Goal: Complete application form

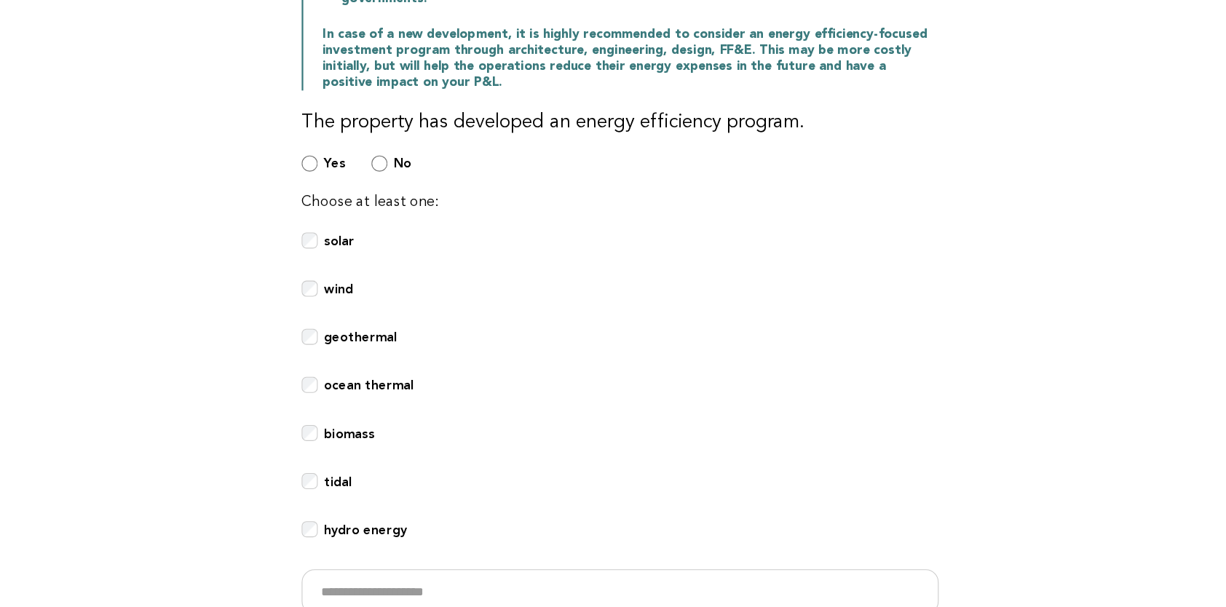
scroll to position [293, 0]
click at [375, 534] on b "hydro energy" at bounding box center [381, 536] width 75 height 14
click at [344, 280] on label "solar" at bounding box center [358, 283] width 28 height 32
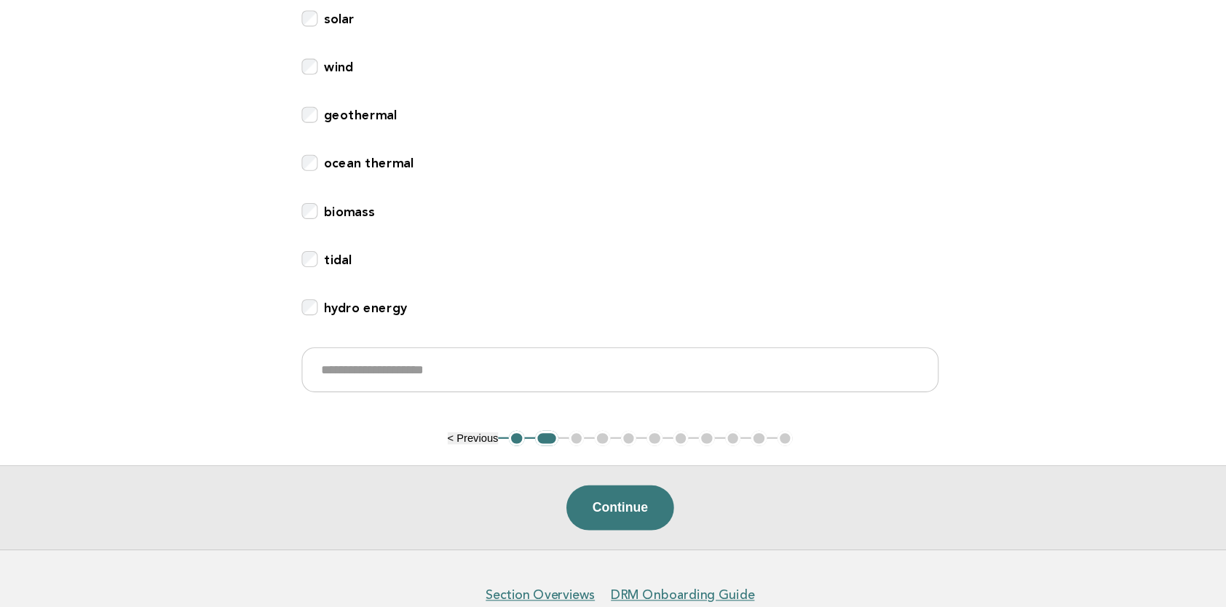
scroll to position [534, 0]
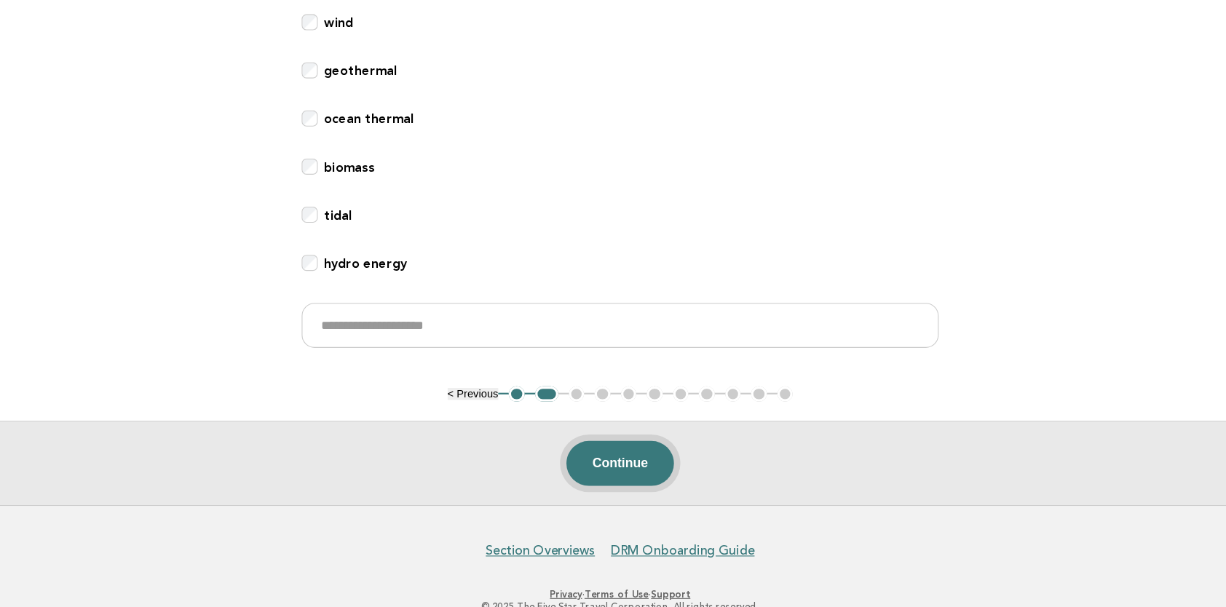
click at [632, 475] on button "Continue" at bounding box center [612, 477] width 97 height 41
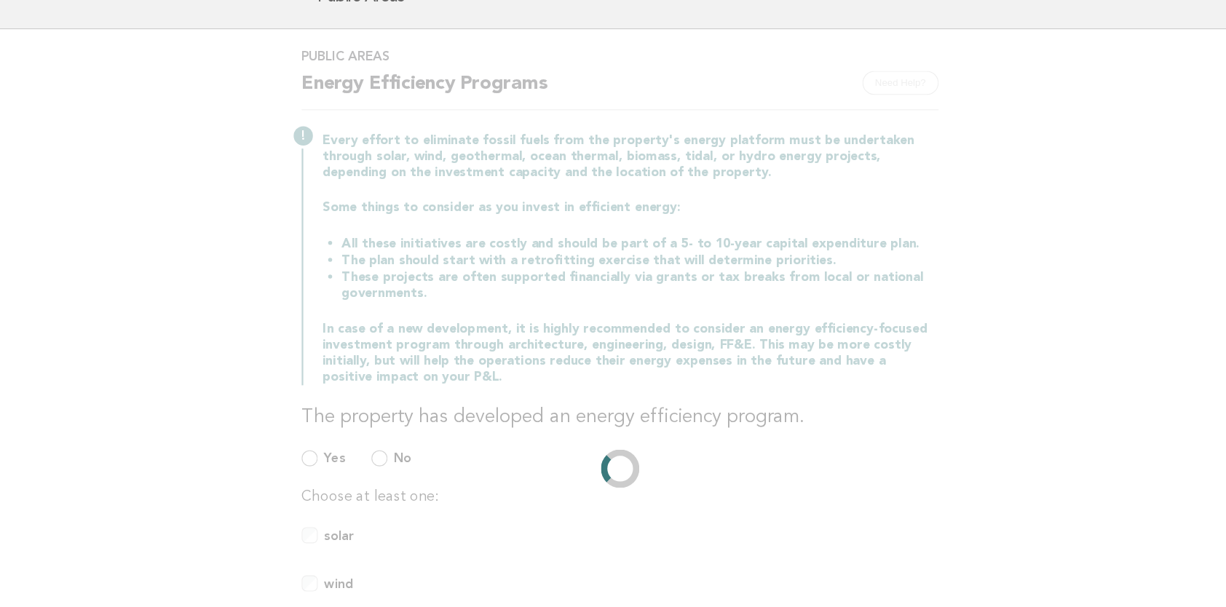
scroll to position [81, 0]
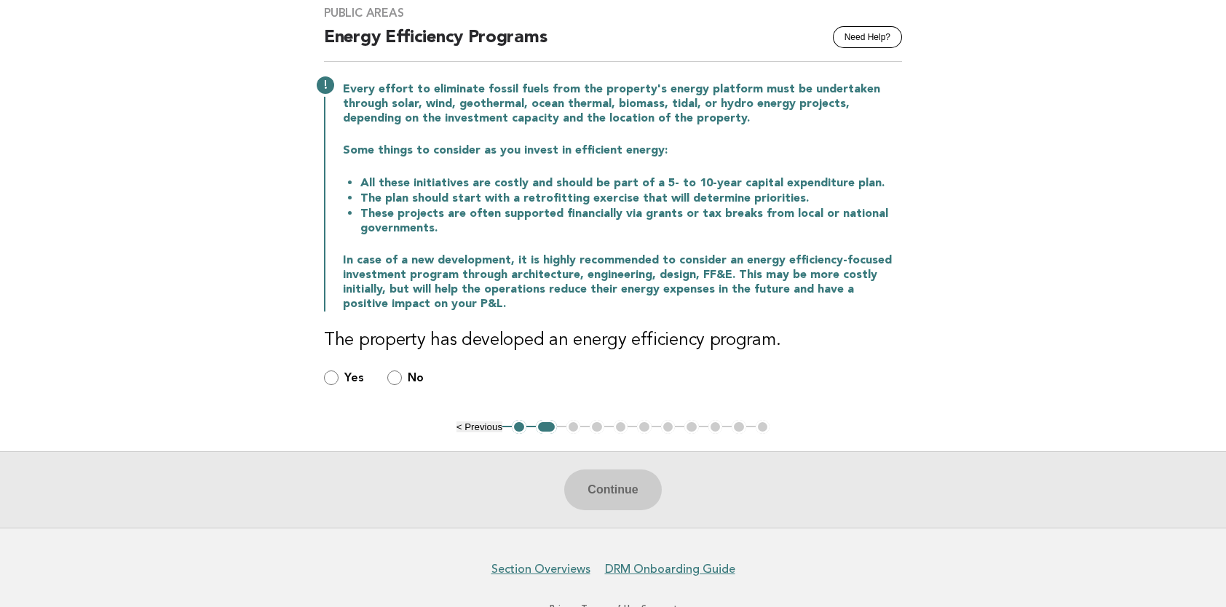
scroll to position [141, 0]
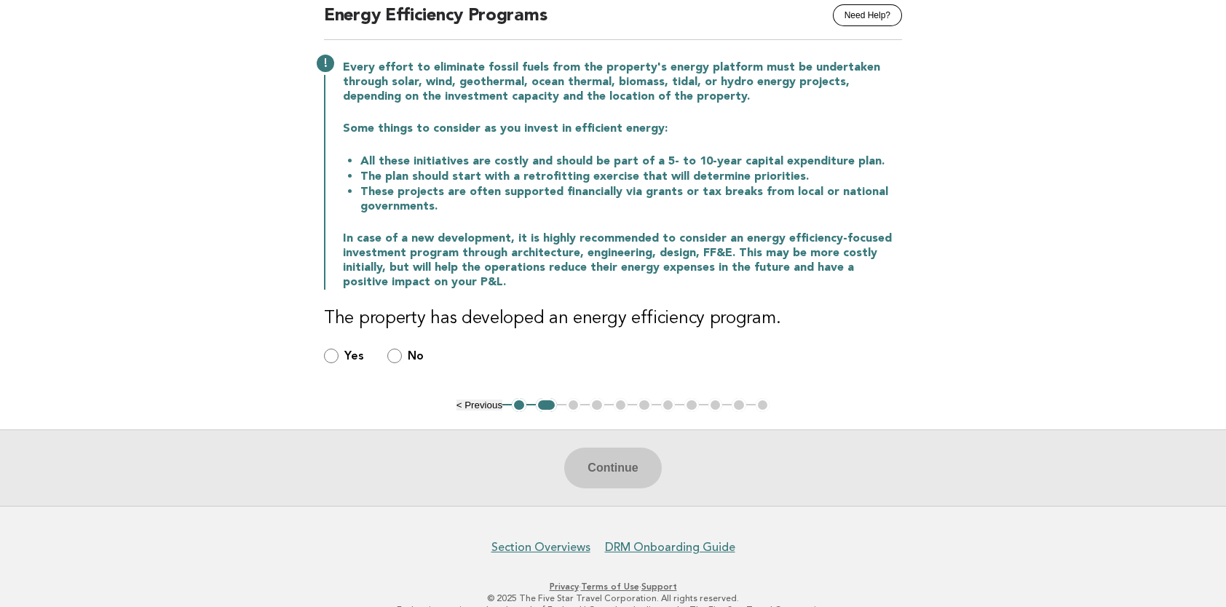
click at [344, 353] on b "Yes" at bounding box center [354, 356] width 20 height 14
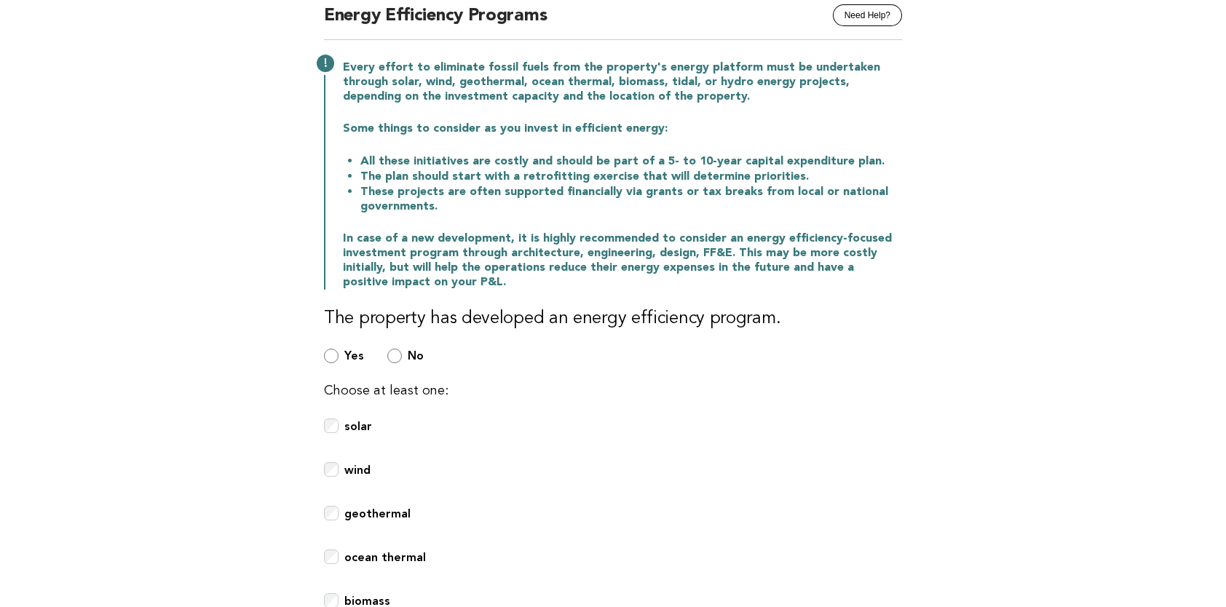
click at [469, 411] on div "Choose at least one: solar wind geothermal ocean thermal biomass tidal hydro en…" at bounding box center [613, 573] width 578 height 384
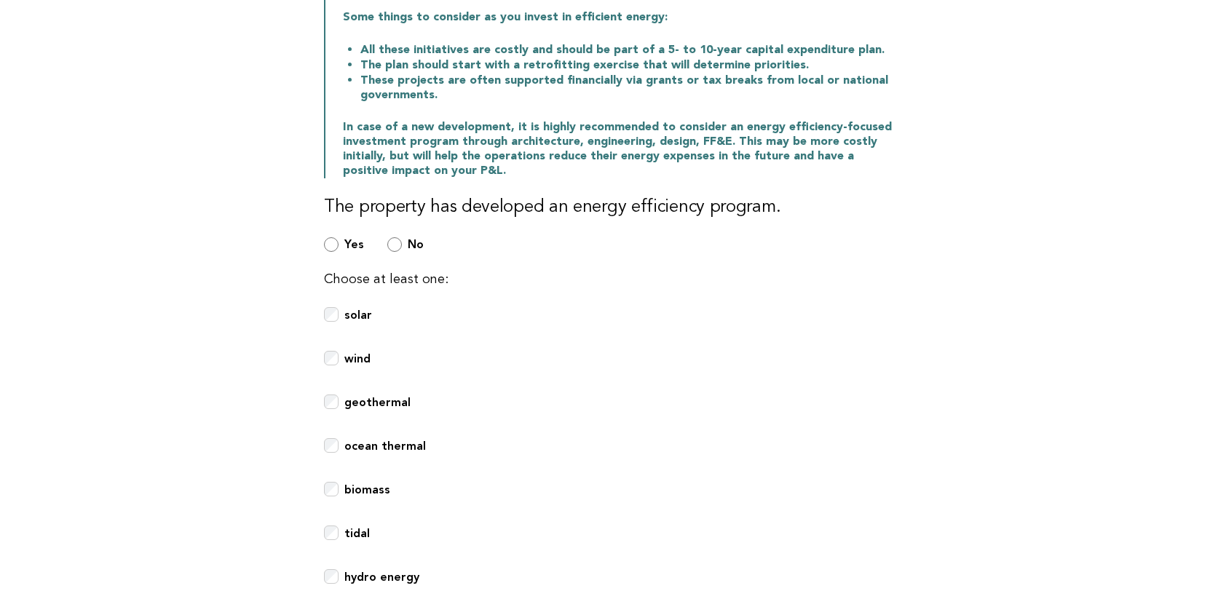
scroll to position [351, 0]
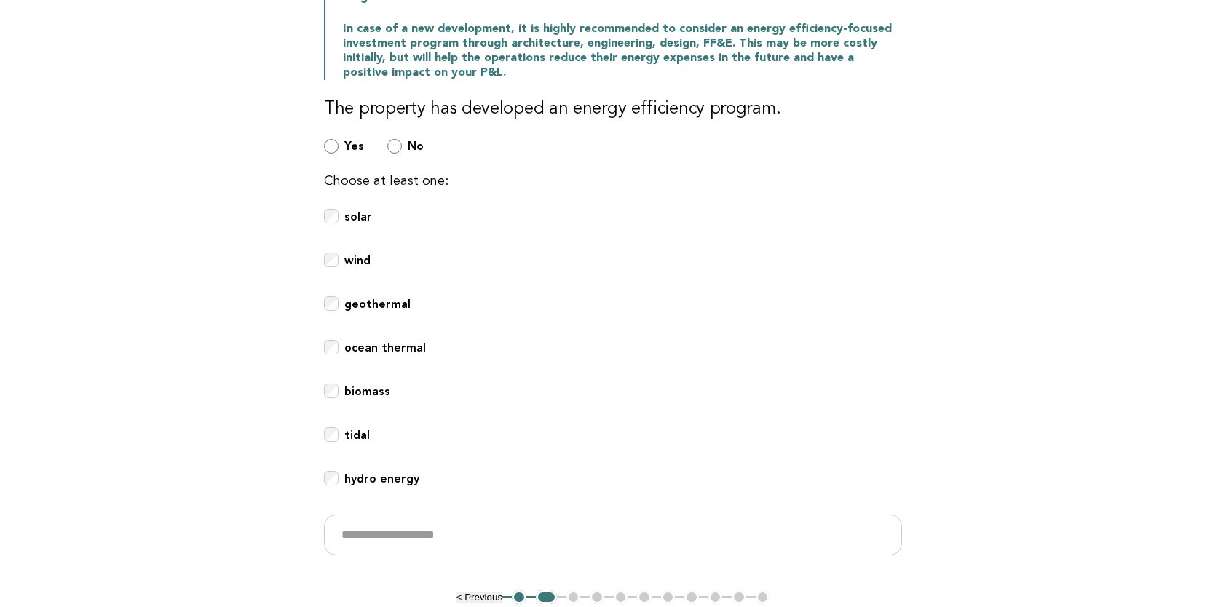
click at [403, 209] on div "solar" at bounding box center [613, 225] width 578 height 32
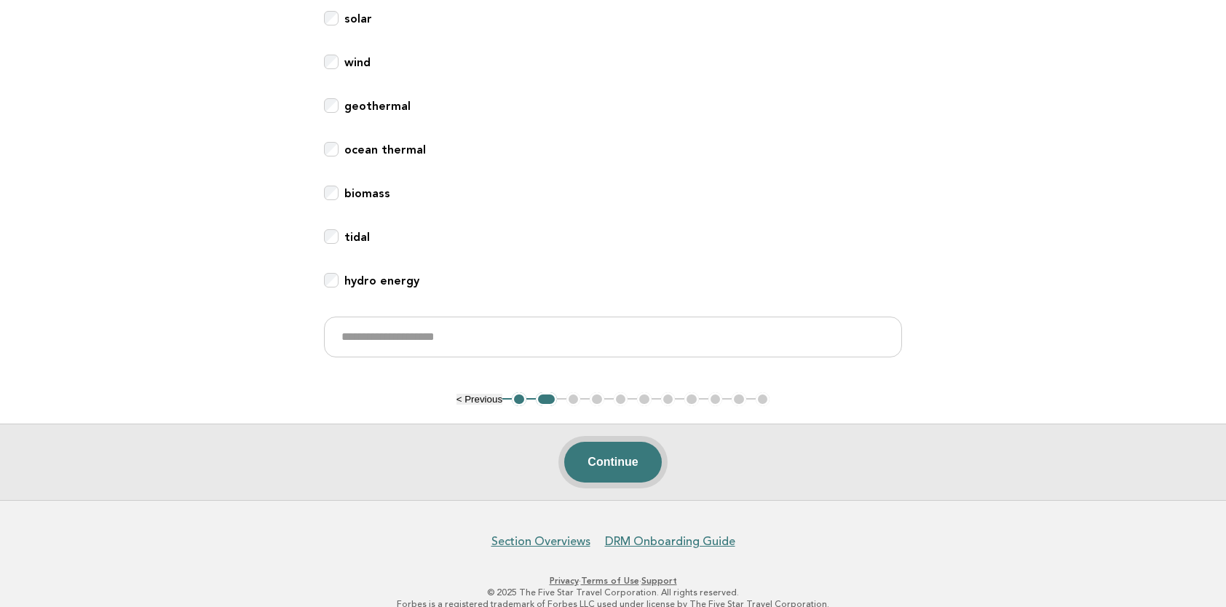
click at [641, 476] on button "Continue" at bounding box center [612, 462] width 97 height 41
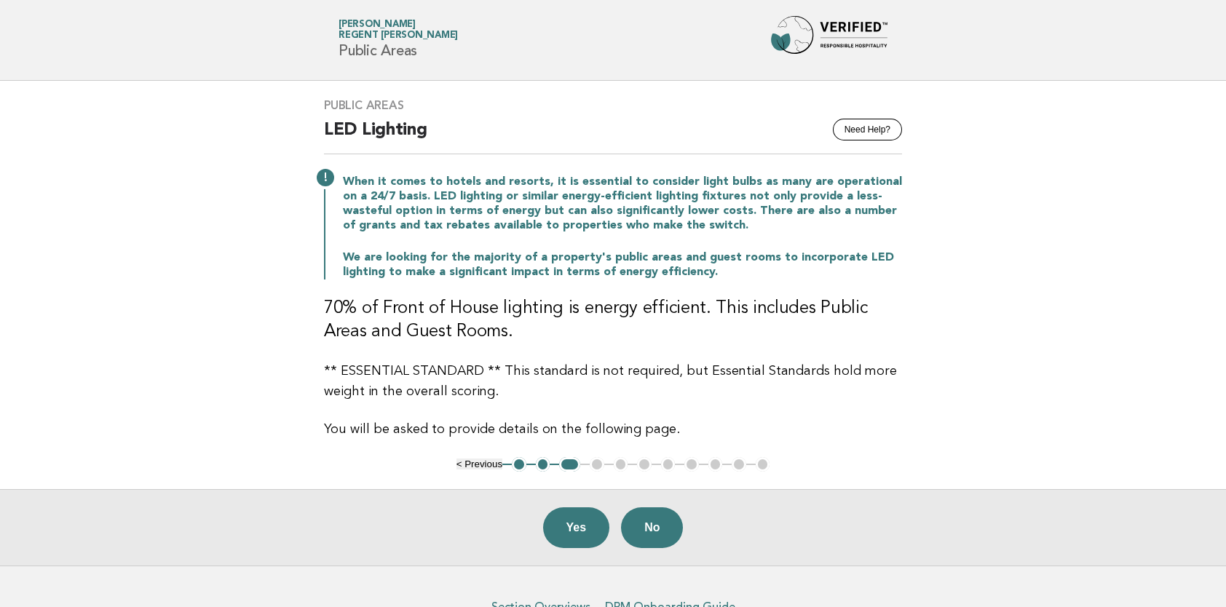
scroll to position [27, 0]
click at [583, 522] on button "Yes" at bounding box center [576, 528] width 67 height 41
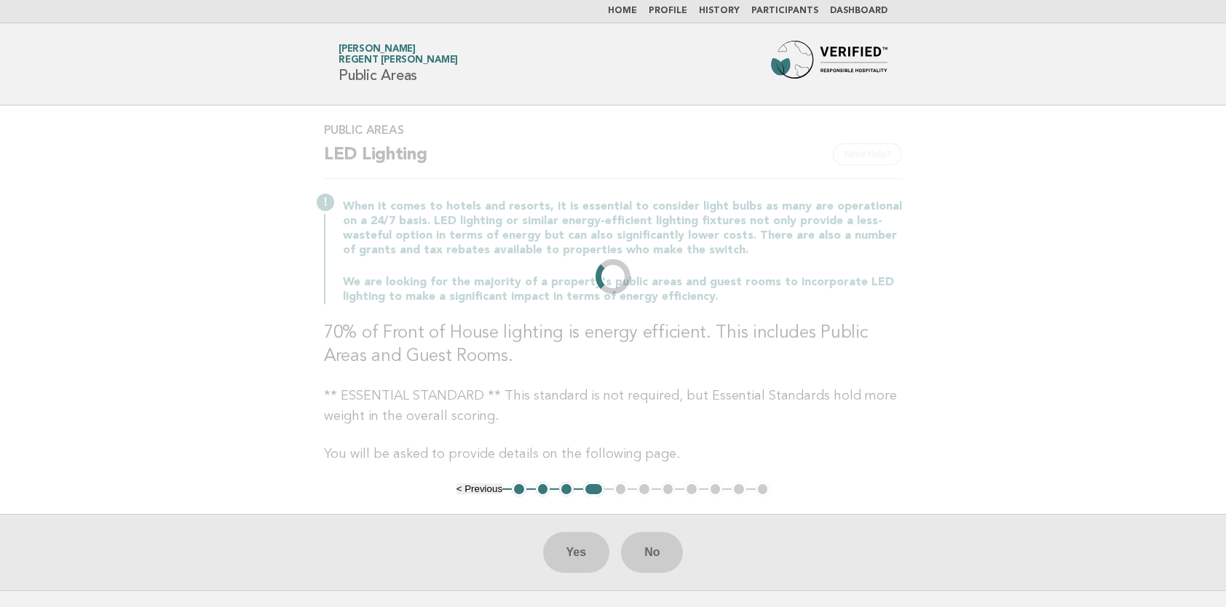
scroll to position [0, 0]
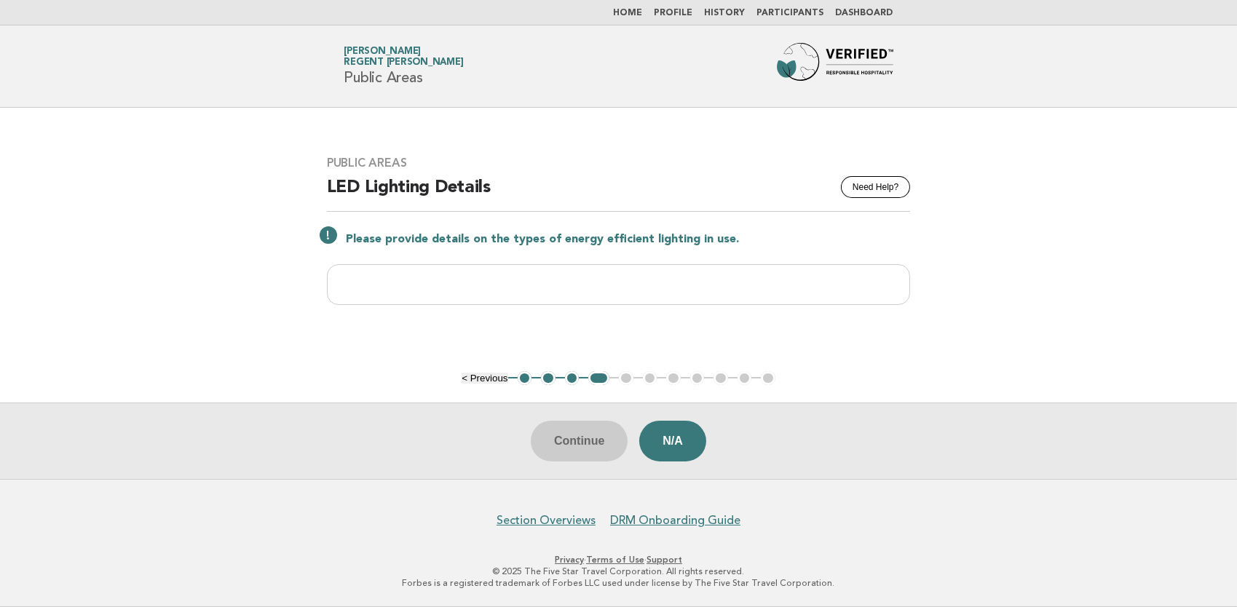
click at [794, 289] on input "text" at bounding box center [619, 284] width 584 height 41
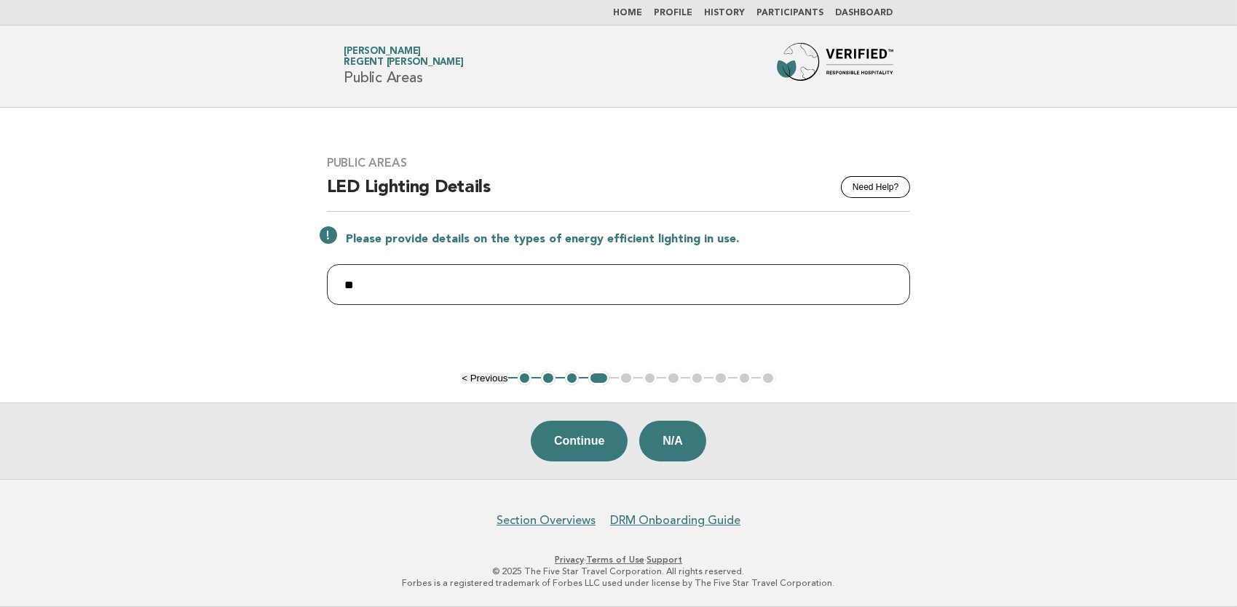
type input "*"
type input "**********"
click at [577, 452] on button "Continue" at bounding box center [579, 441] width 97 height 41
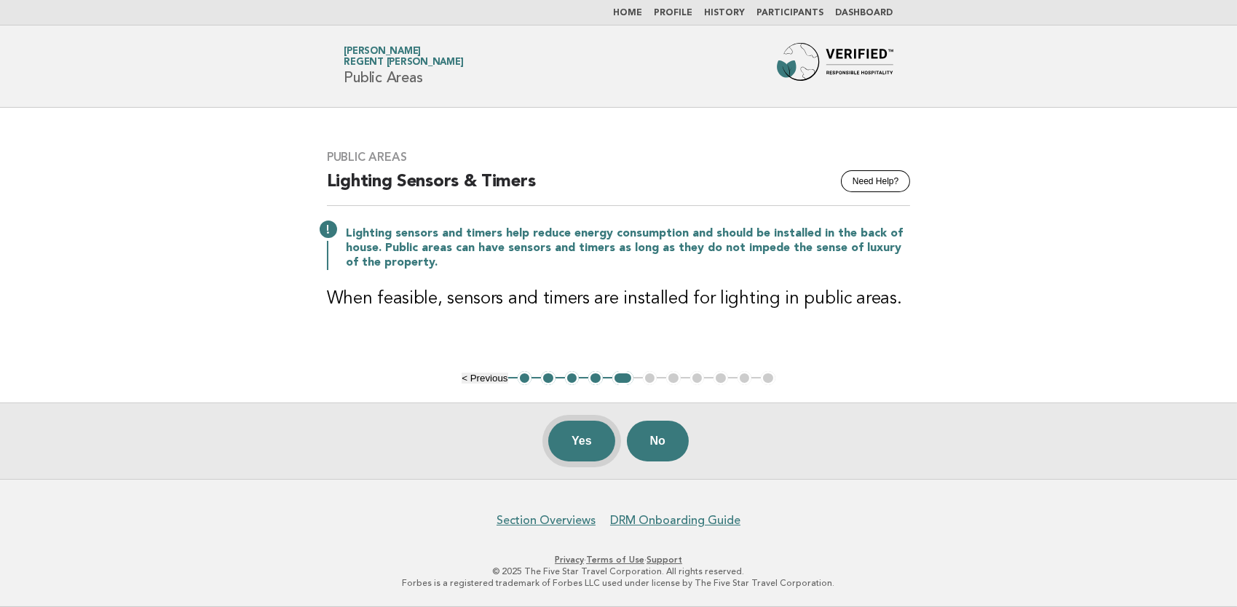
click at [575, 448] on button "Yes" at bounding box center [581, 441] width 67 height 41
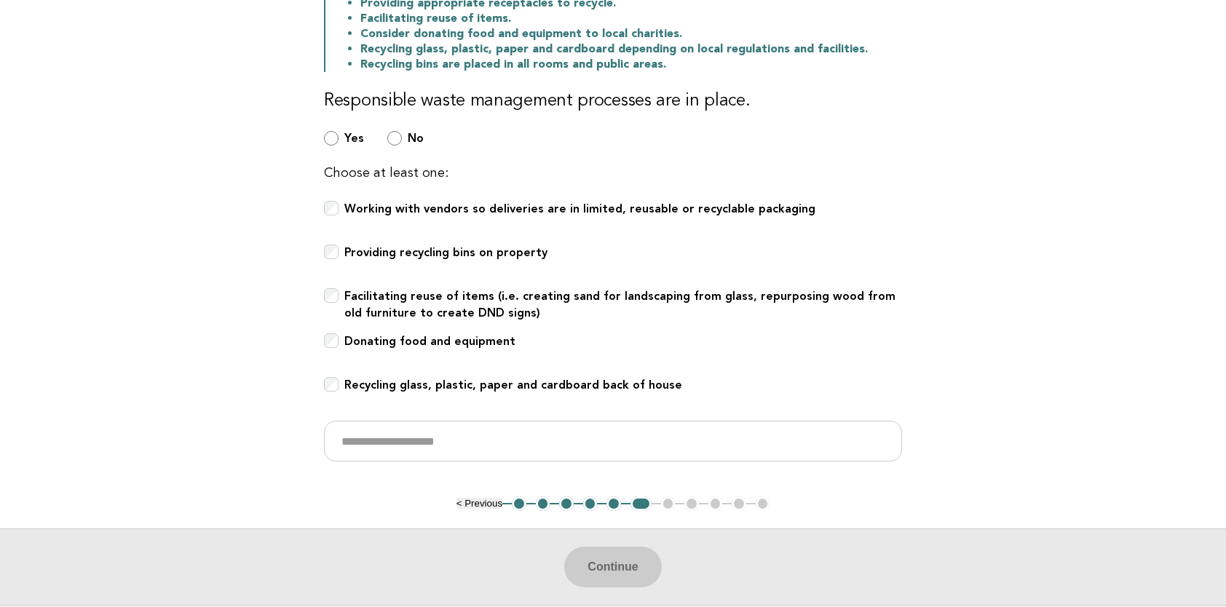
scroll to position [338, 0]
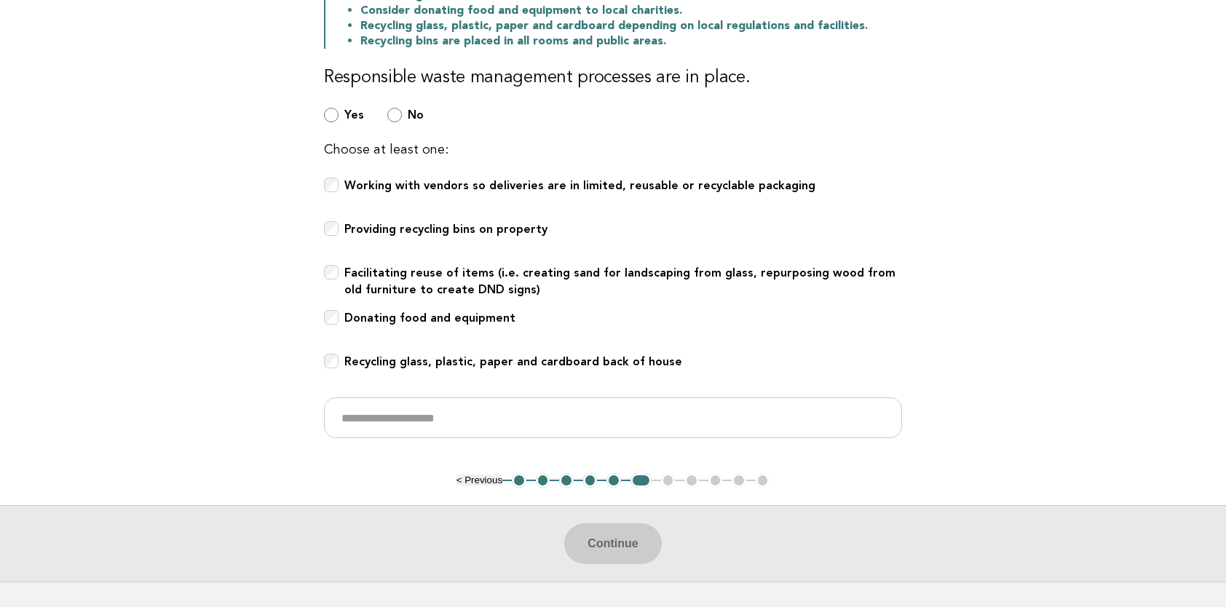
click at [344, 316] on b "Donating food and equipment" at bounding box center [429, 318] width 171 height 14
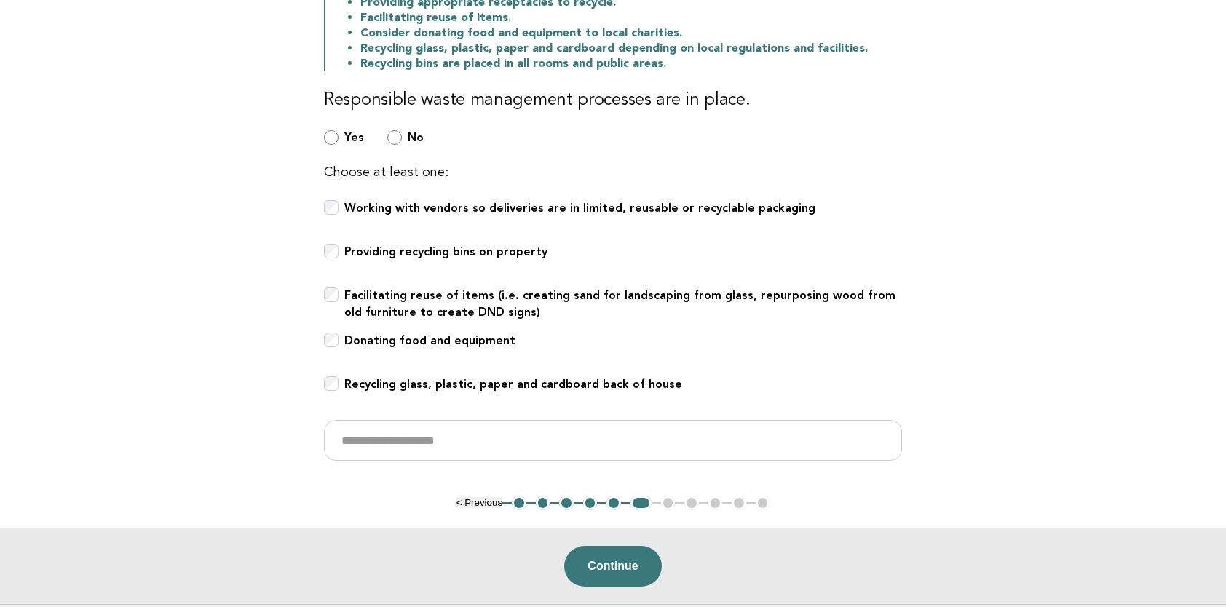
scroll to position [313, 0]
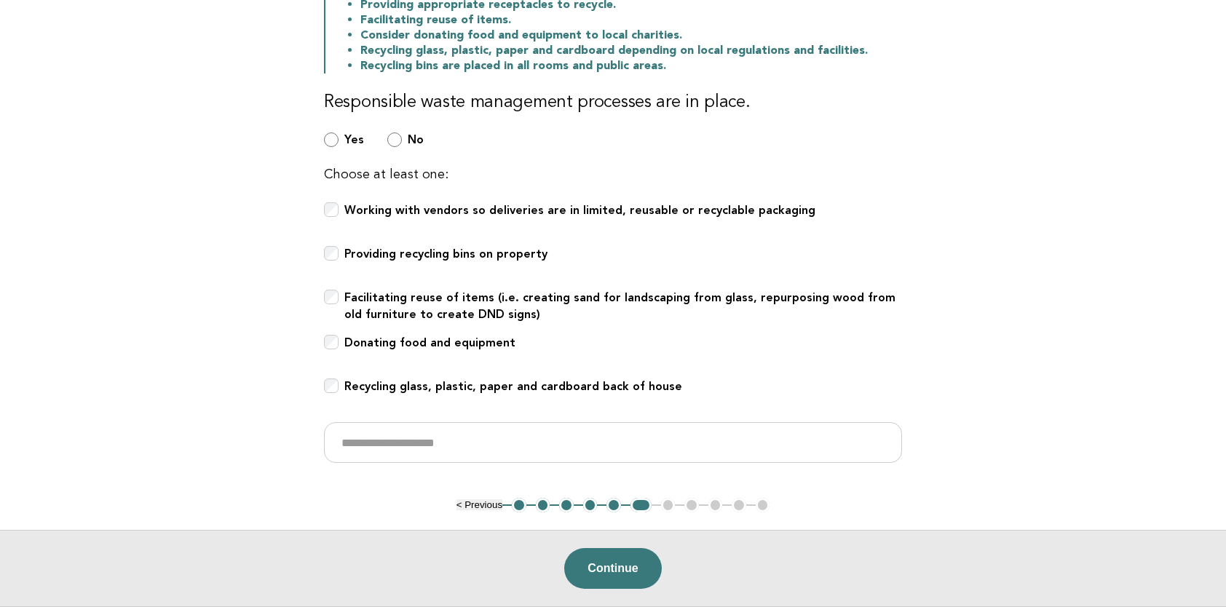
click at [575, 299] on b "Facilitating reuse of items (i.e. creating sand for landscaping from glass, rep…" at bounding box center [619, 306] width 551 height 31
click at [453, 304] on b "Facilitating reuse of items (i.e. creating sand for landscaping from glass, rep…" at bounding box center [619, 306] width 551 height 31
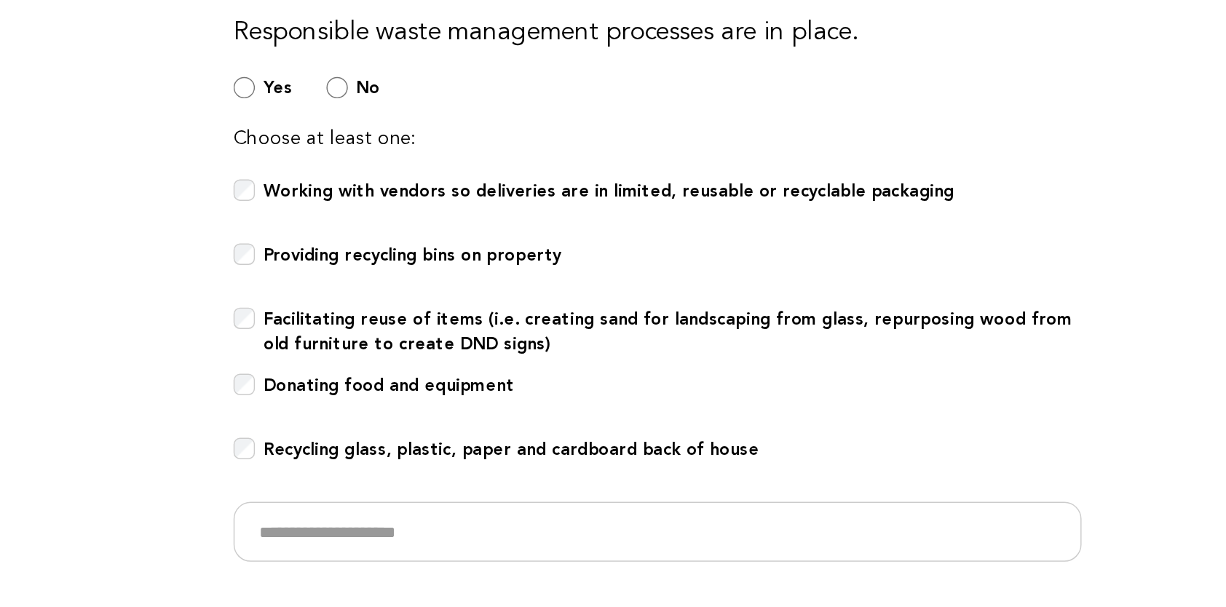
click at [447, 203] on b "Working with vendors so deliveries are in limited, reusable or recyclable packa…" at bounding box center [579, 210] width 471 height 14
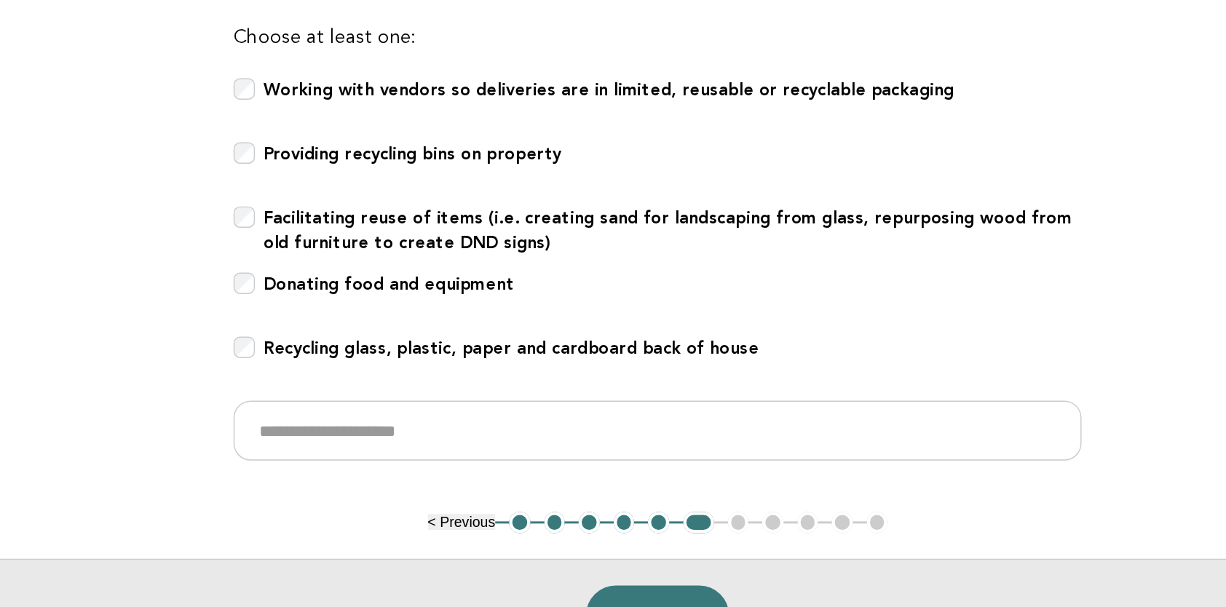
click at [510, 247] on b "Providing recycling bins on property" at bounding box center [445, 254] width 203 height 14
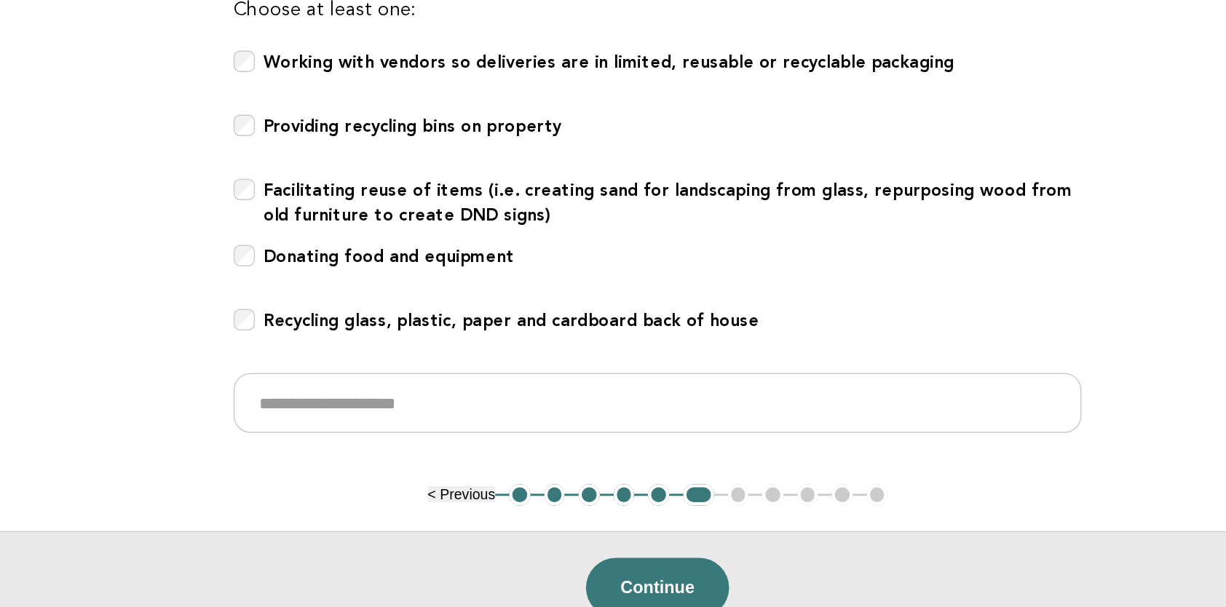
click at [655, 391] on label "Recycling glass, plastic, paper and cardboard back of house" at bounding box center [513, 395] width 338 height 32
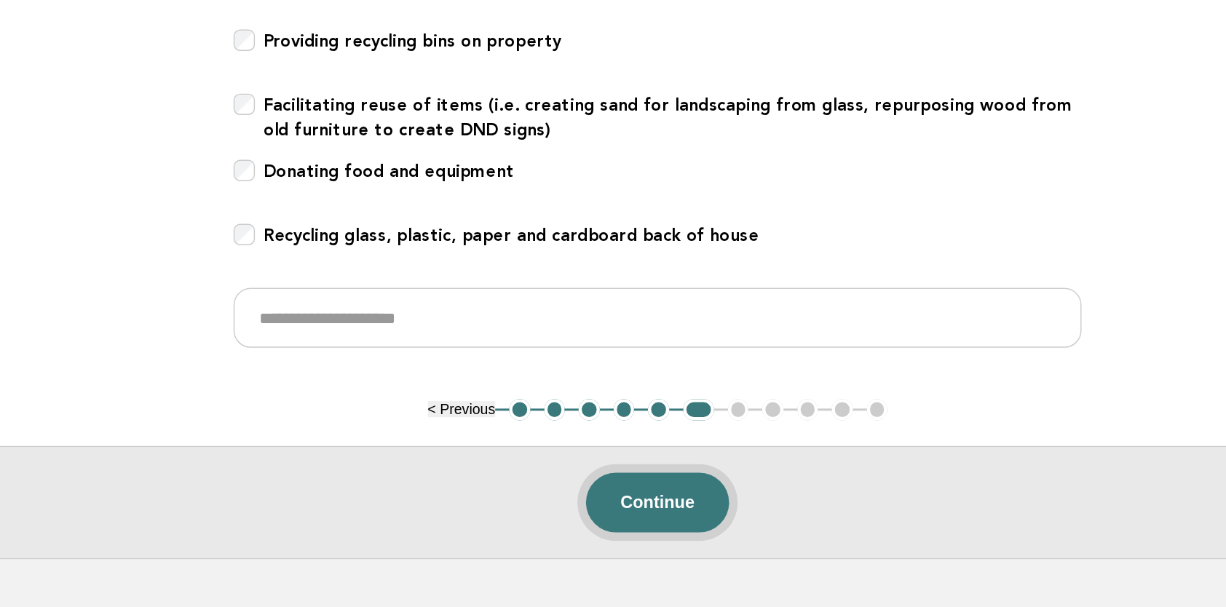
click at [638, 526] on button "Continue" at bounding box center [612, 532] width 97 height 41
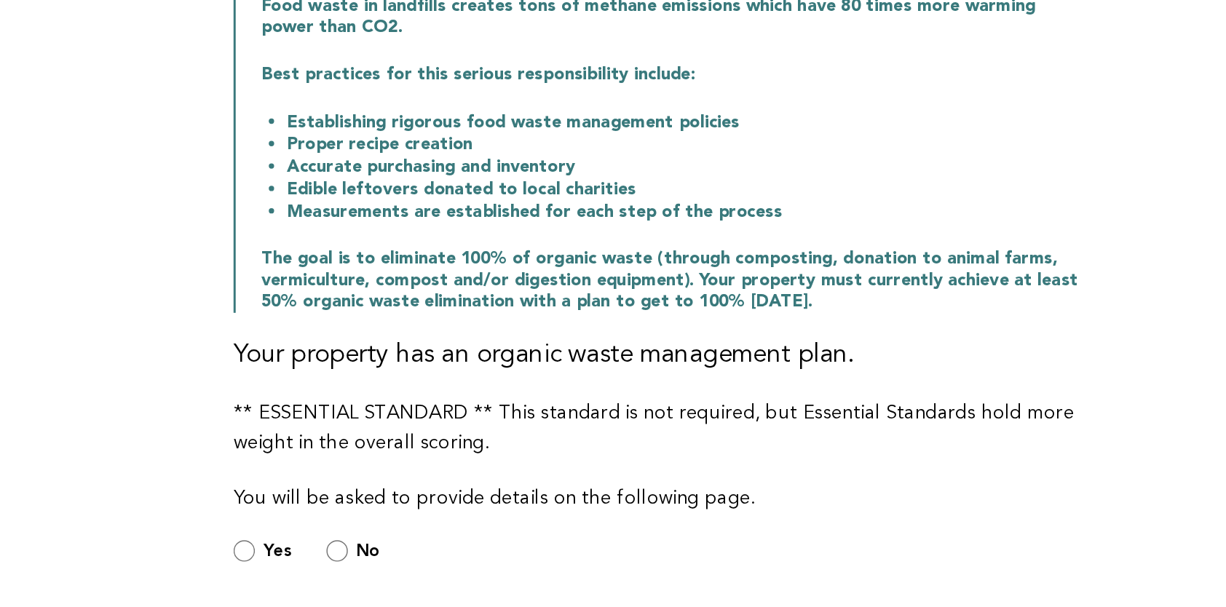
scroll to position [106, 0]
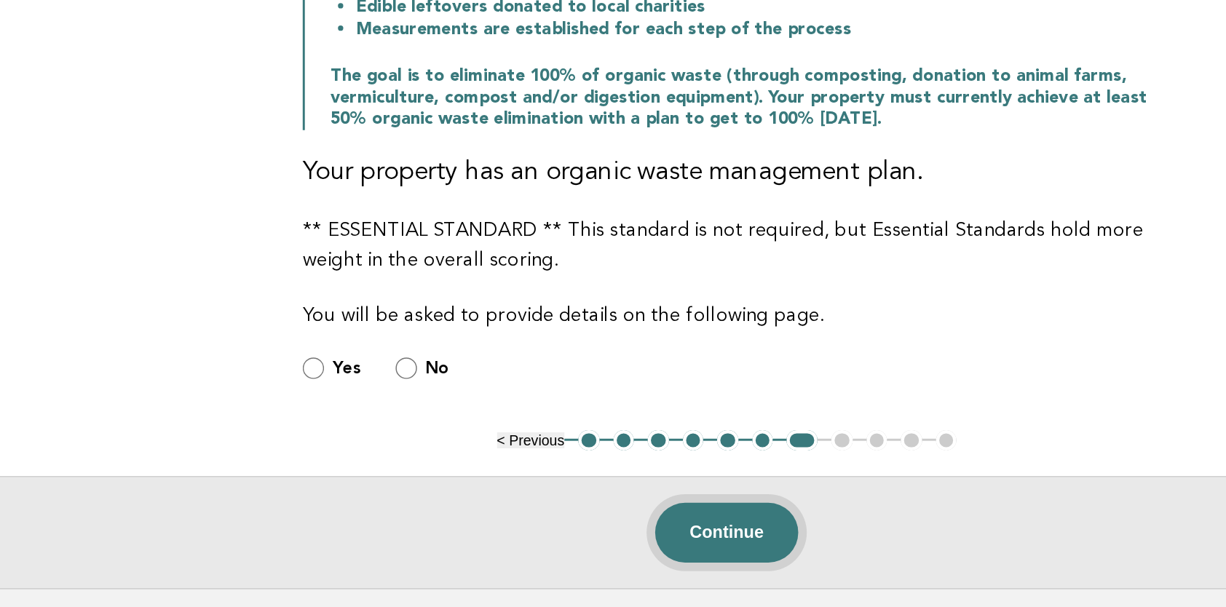
click at [628, 553] on button "Continue" at bounding box center [612, 556] width 97 height 41
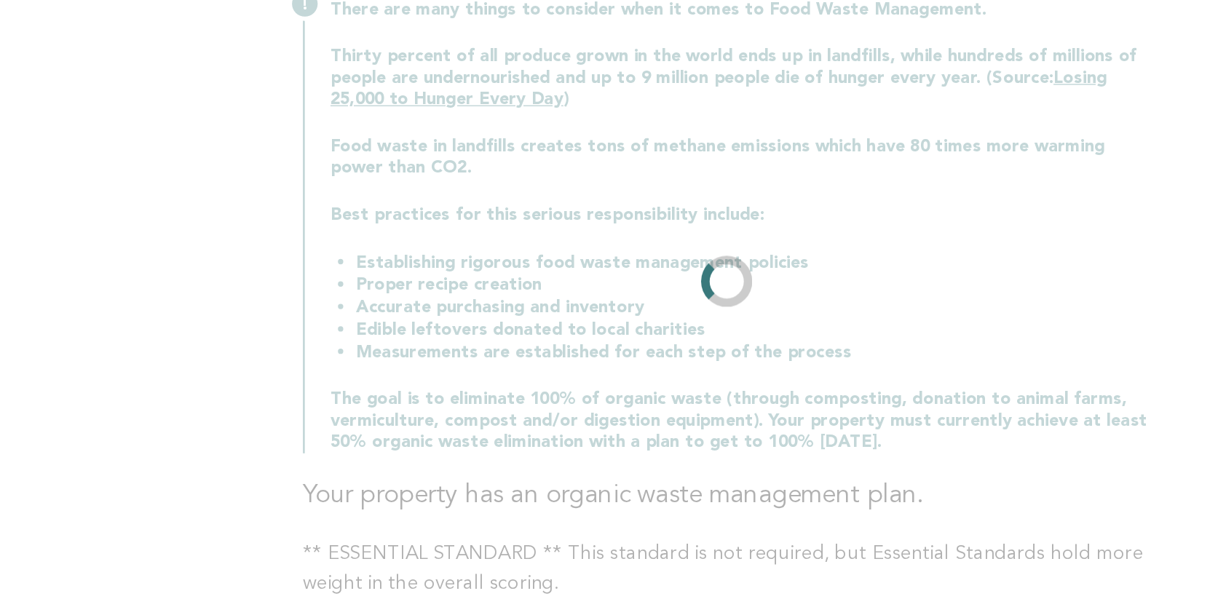
scroll to position [0, 0]
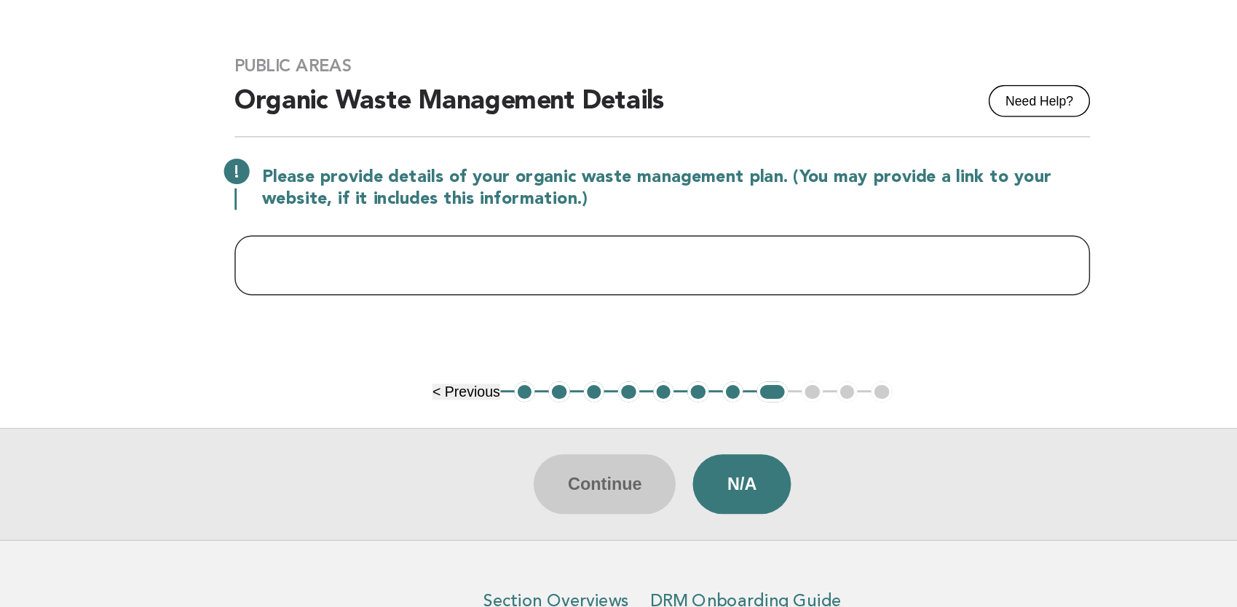
click at [851, 294] on input "text" at bounding box center [619, 292] width 584 height 41
type input "*"
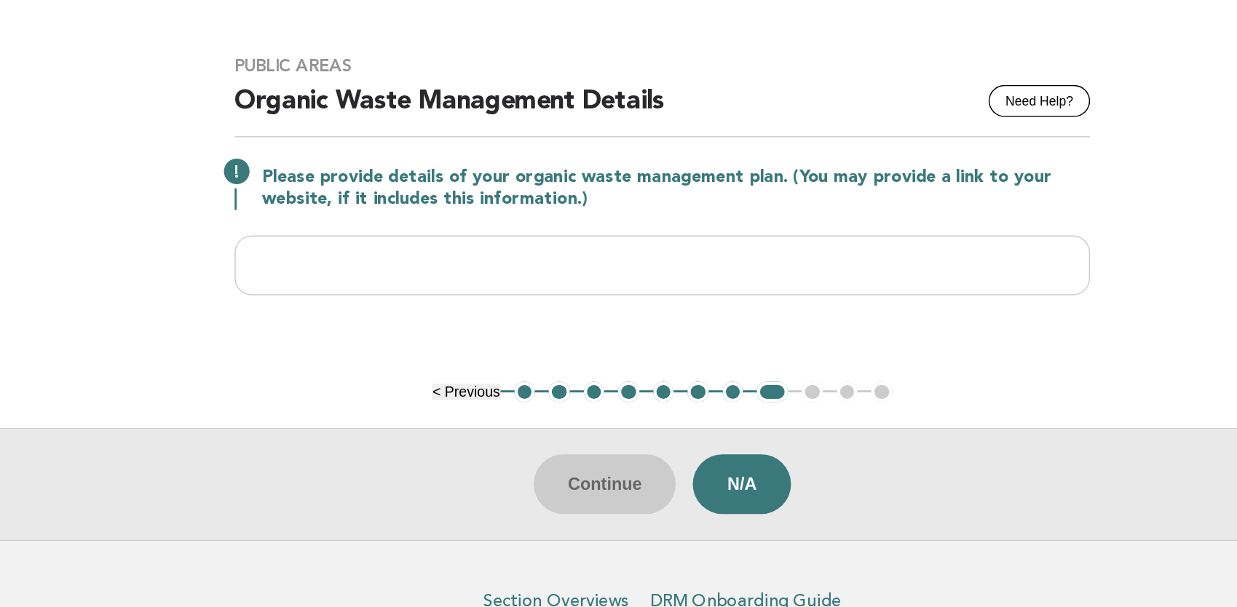
click at [589, 449] on div "Continue N/A" at bounding box center [618, 441] width 1237 height 76
click at [480, 381] on button "< Previous" at bounding box center [485, 378] width 46 height 11
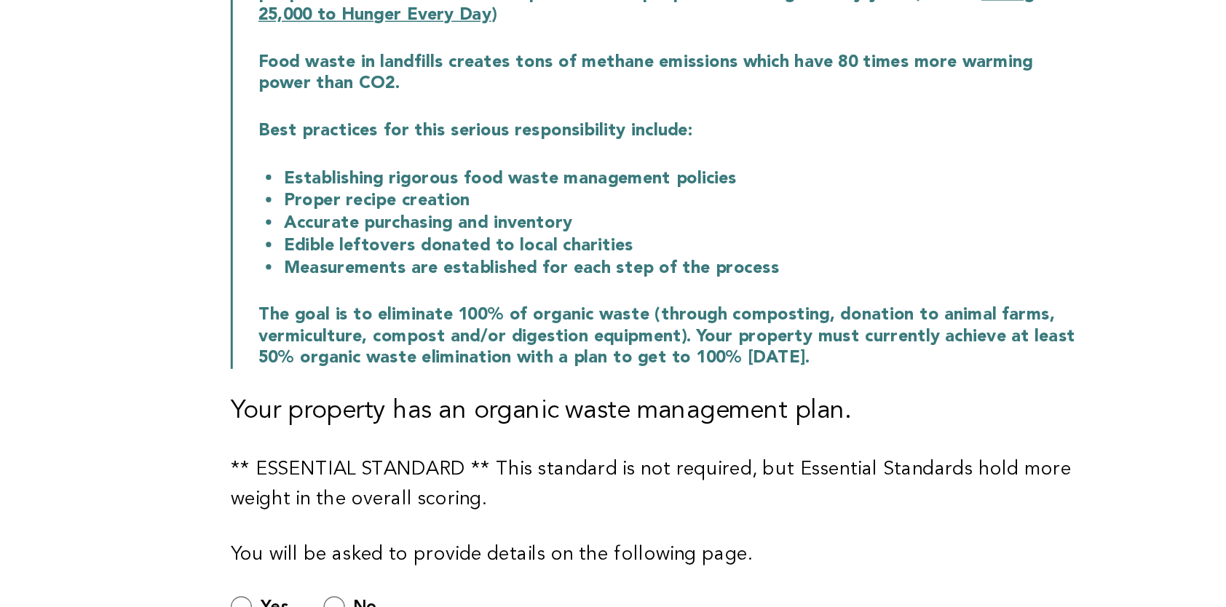
scroll to position [86, 0]
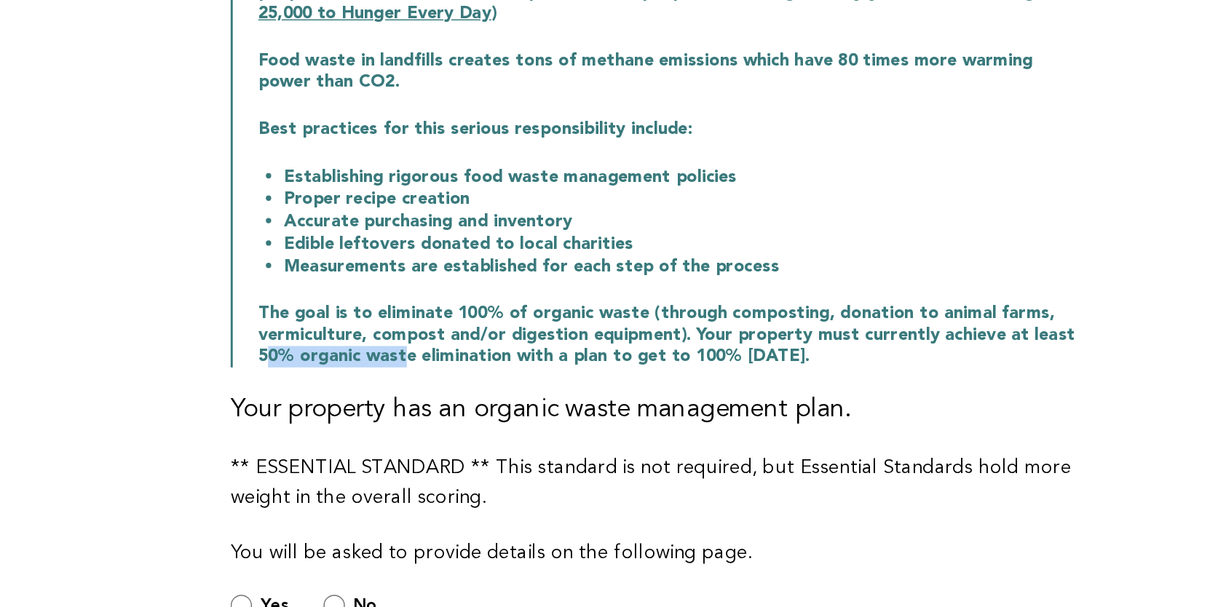
drag, startPoint x: 345, startPoint y: 417, endPoint x: 441, endPoint y: 422, distance: 95.5
click at [441, 422] on p "The goal is to eliminate 100% of organic waste (through composting, donation to…" at bounding box center [622, 404] width 559 height 44
drag, startPoint x: 441, startPoint y: 422, endPoint x: 412, endPoint y: 418, distance: 28.6
click at [412, 418] on p "The goal is to eliminate 100% of organic waste (through composting, donation to…" at bounding box center [622, 404] width 559 height 44
click at [497, 418] on p "The goal is to eliminate 100% of organic waste (through composting, donation to…" at bounding box center [622, 404] width 559 height 44
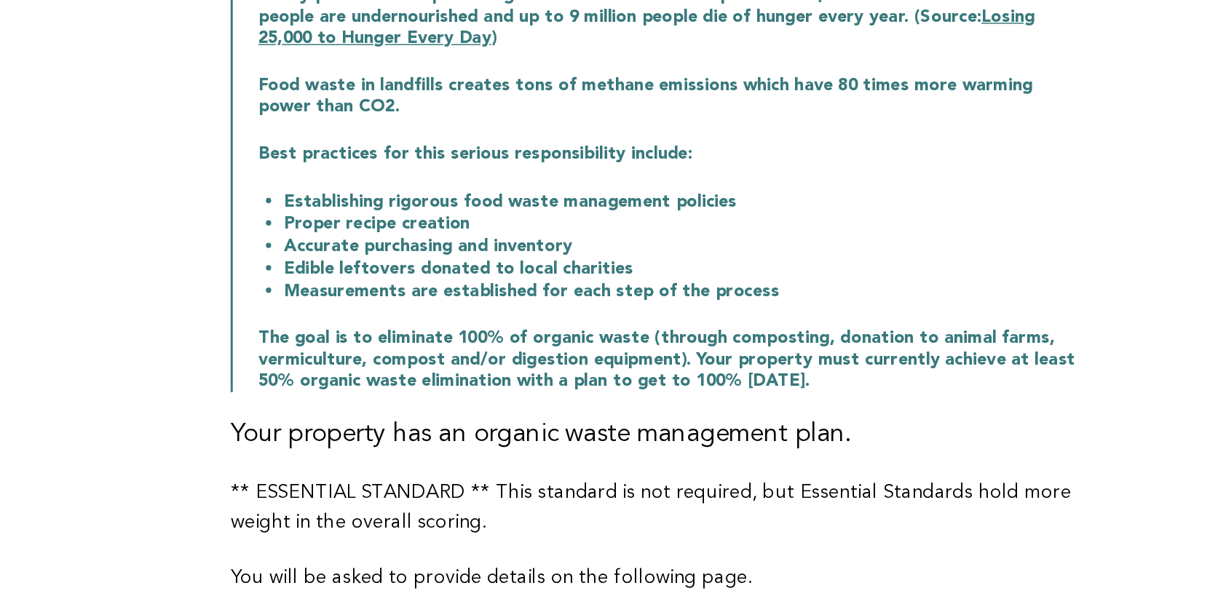
drag, startPoint x: 406, startPoint y: 331, endPoint x: 562, endPoint y: 323, distance: 156.8
click at [562, 323] on li "Accurate purchasing and inventory" at bounding box center [631, 325] width 542 height 15
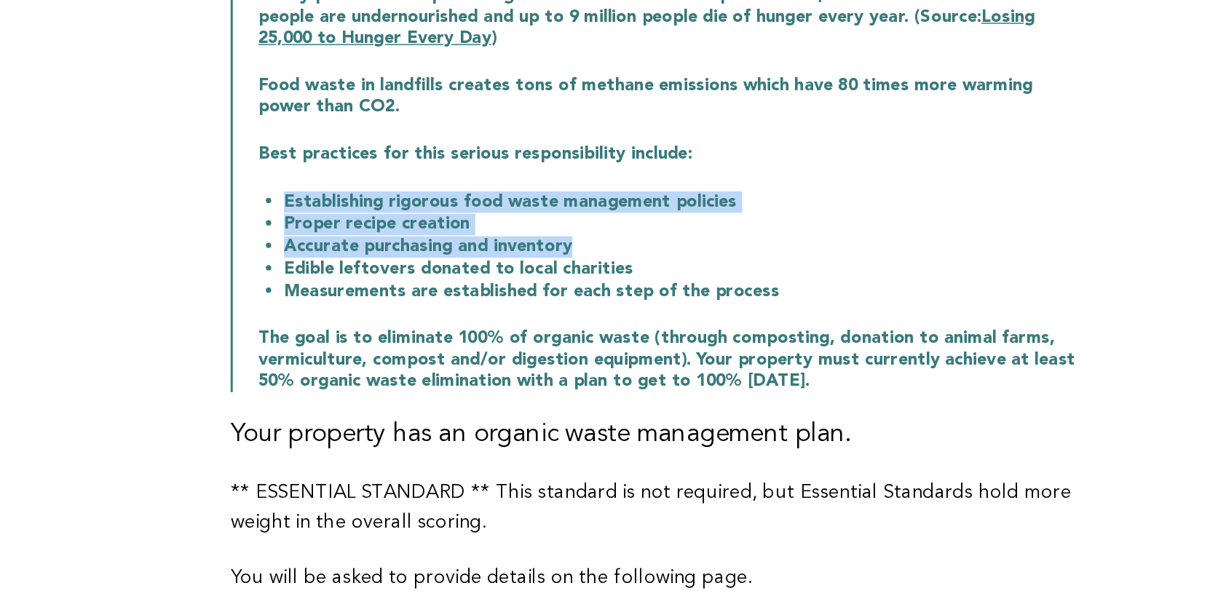
drag, startPoint x: 562, startPoint y: 323, endPoint x: 348, endPoint y: 291, distance: 216.5
click at [348, 291] on ul "Establishing rigorous food waste management policies Proper recipe creation Acc…" at bounding box center [622, 326] width 559 height 76
copy ul "Establishing rigorous food waste management policies Proper recipe creation Acc…"
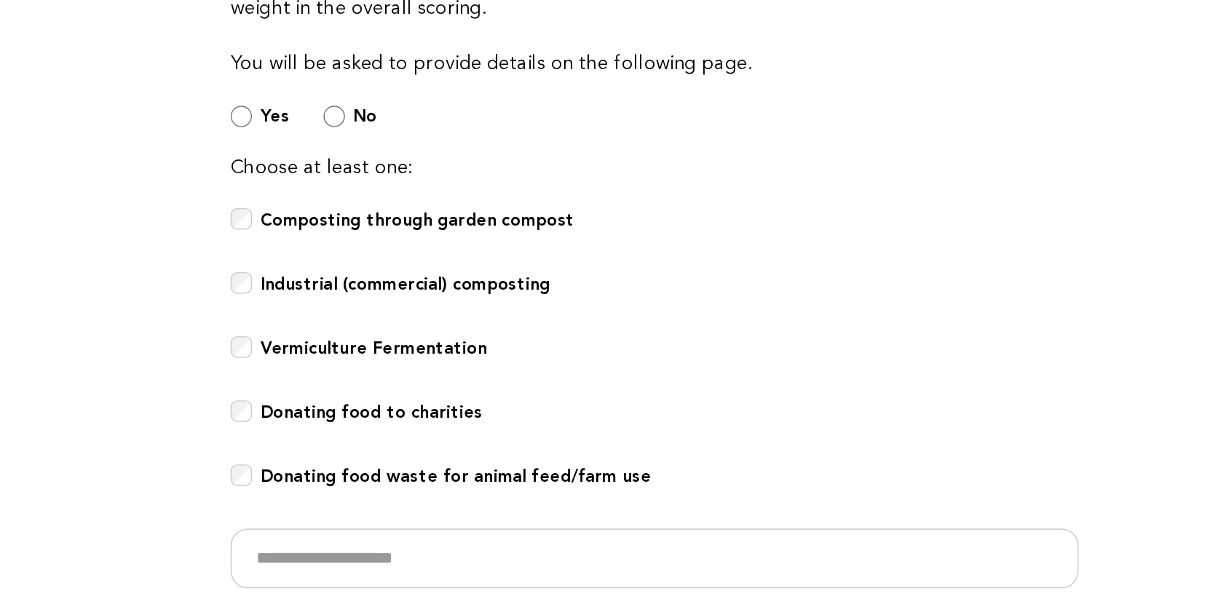
scroll to position [411, 0]
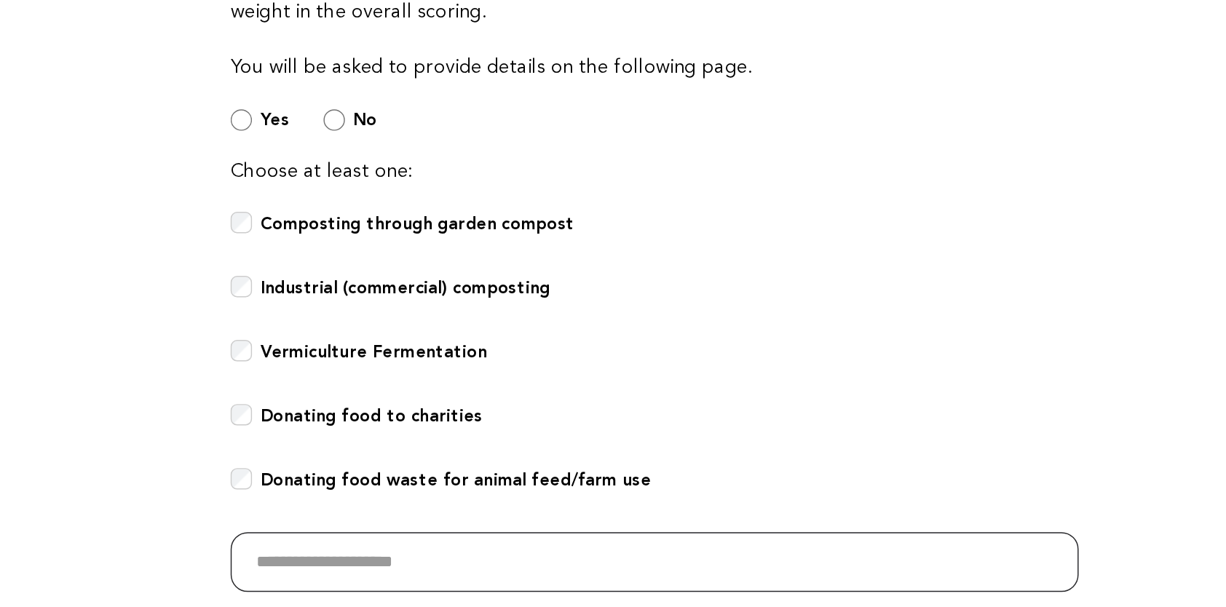
click at [515, 567] on input "text" at bounding box center [613, 564] width 578 height 41
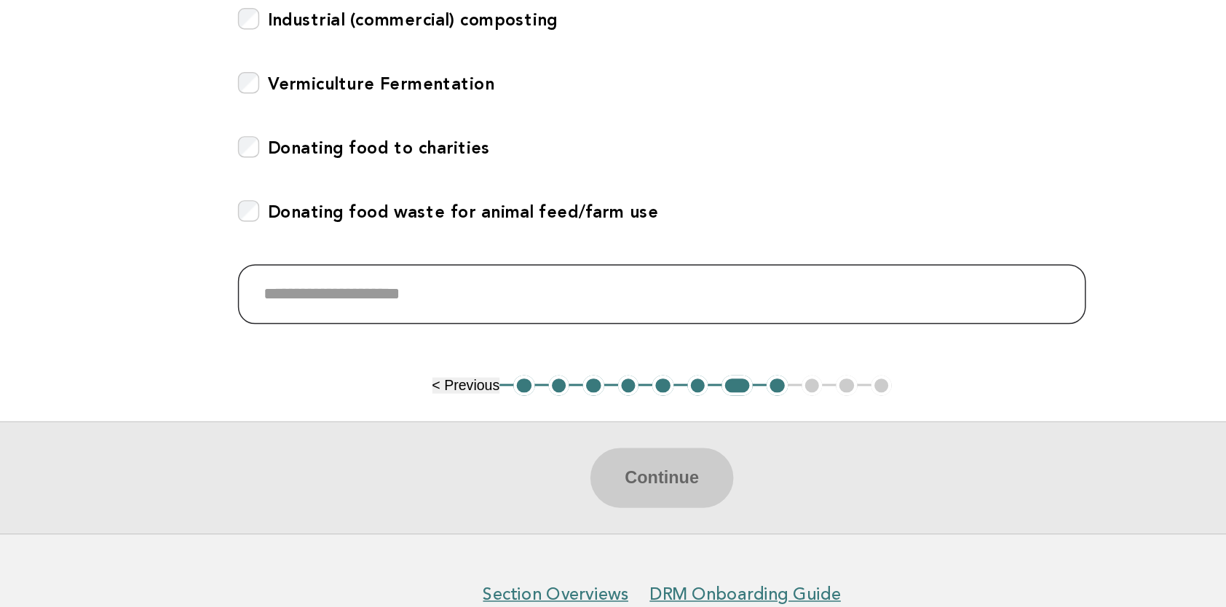
scroll to position [584, 0]
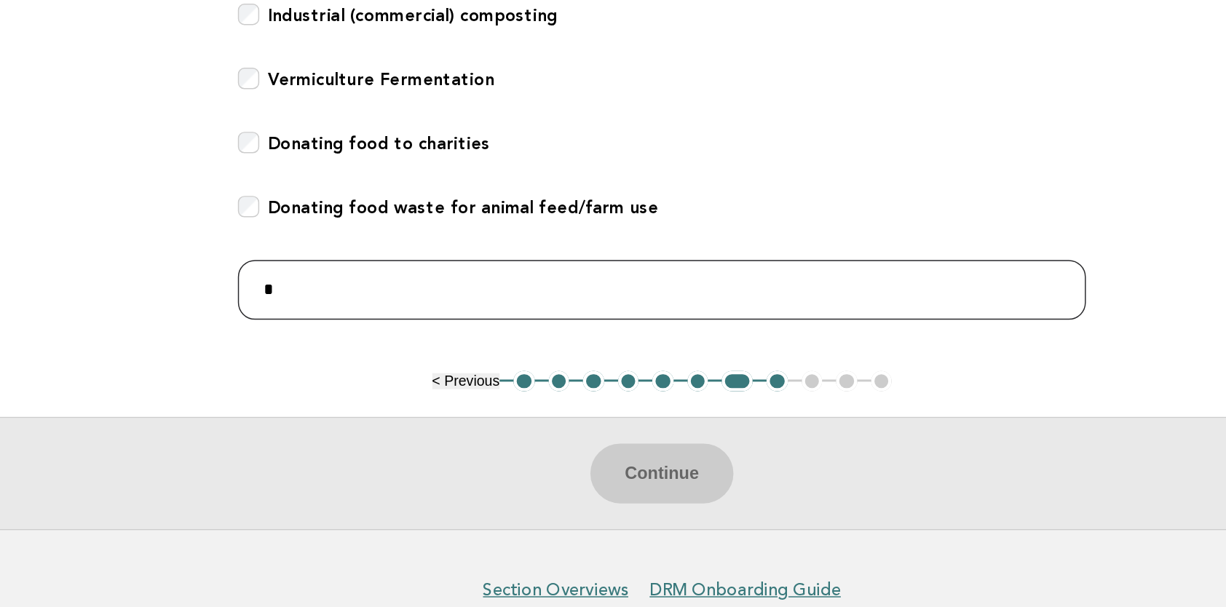
type input "*"
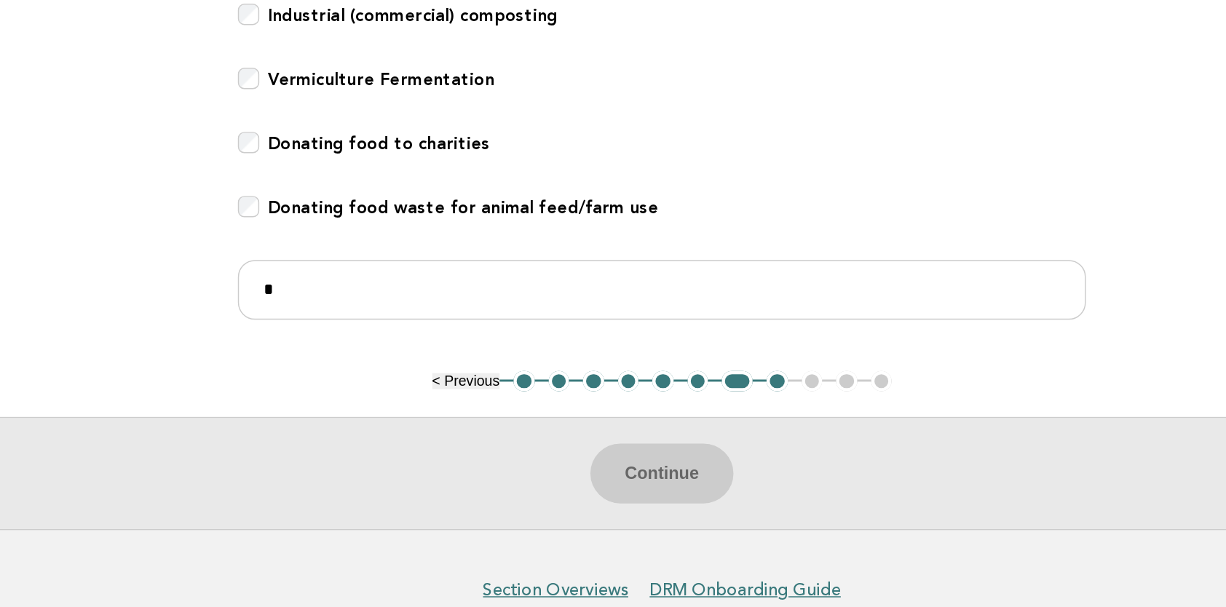
click at [631, 497] on div "Continue" at bounding box center [613, 516] width 1226 height 76
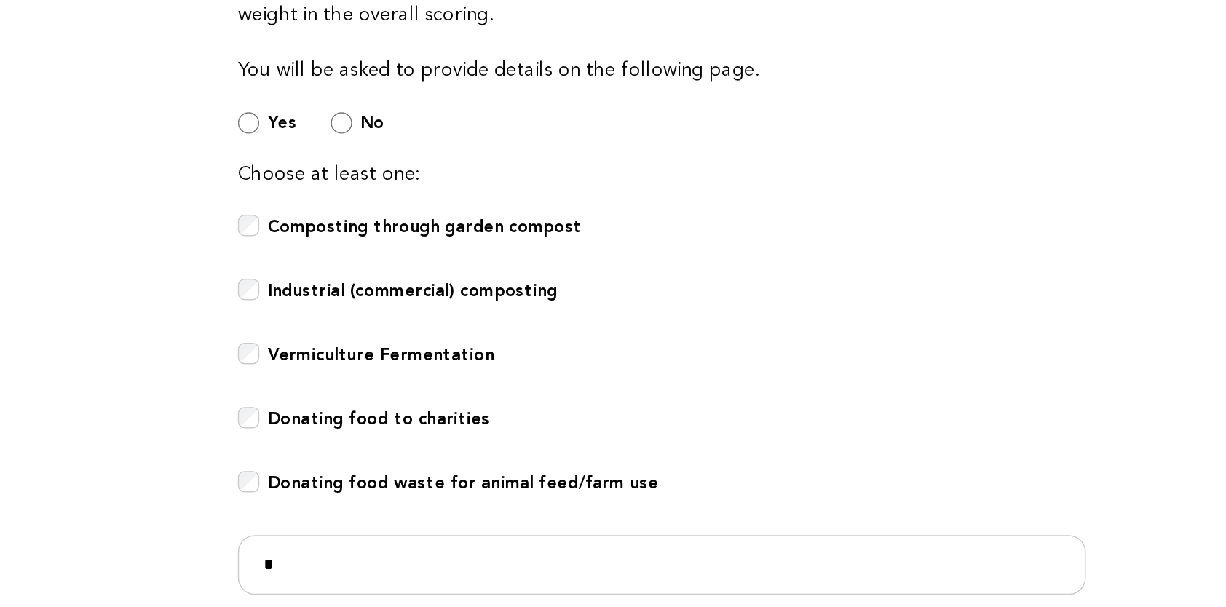
click at [408, 87] on b "No" at bounding box center [416, 89] width 16 height 14
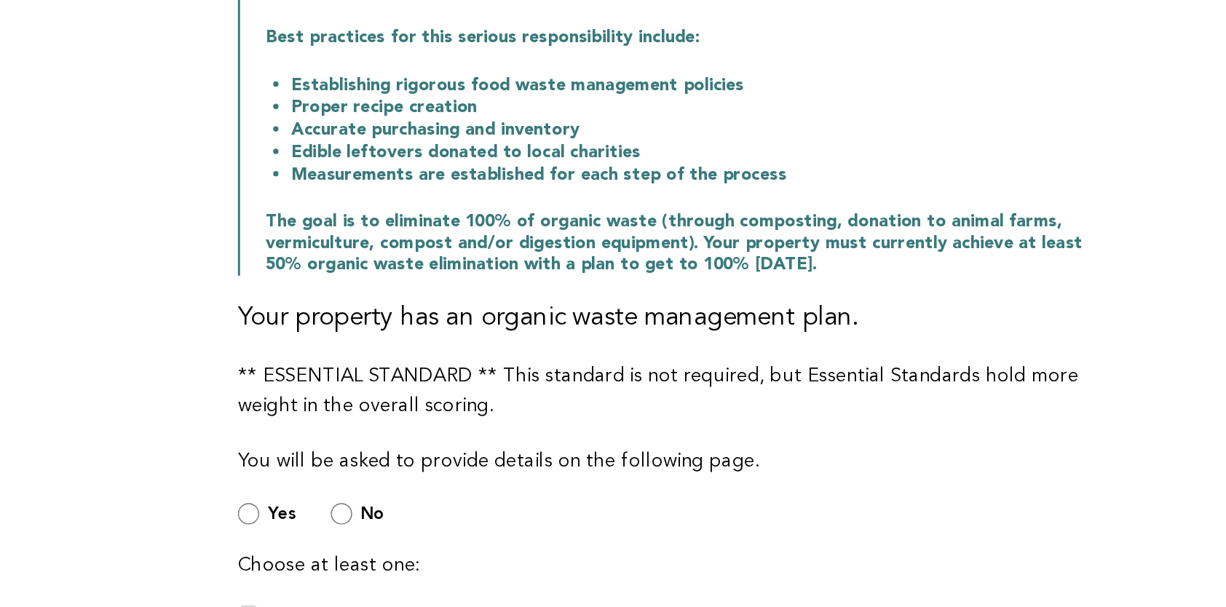
scroll to position [317, 0]
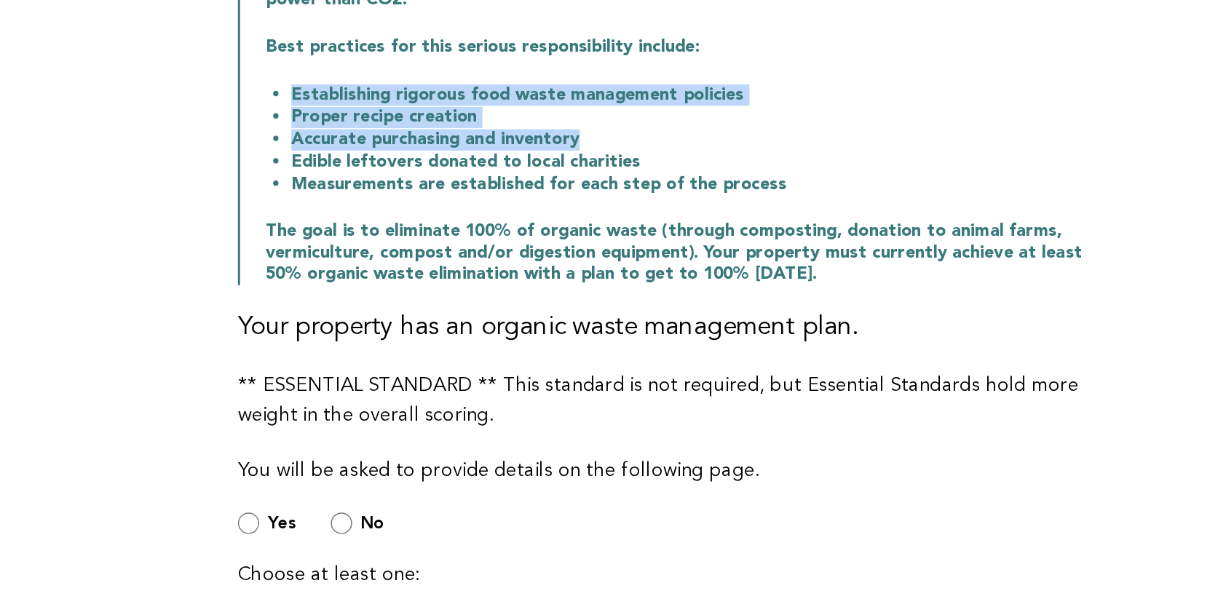
drag, startPoint x: 551, startPoint y: 93, endPoint x: 304, endPoint y: 66, distance: 248.4
click at [307, 66] on div "Public Areas Need Help? Organic Waste Management There are many things to consi…" at bounding box center [613, 252] width 613 height 923
copy ul "Establishing rigorous food waste management policies Proper recipe creation Acc…"
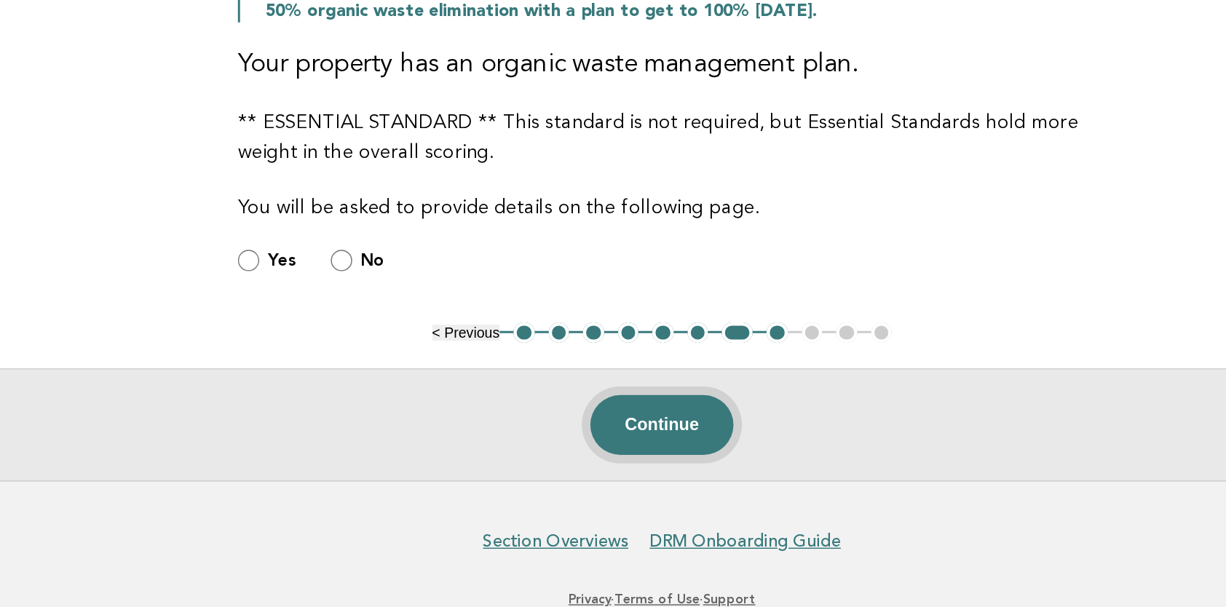
click at [618, 476] on button "Continue" at bounding box center [612, 469] width 97 height 41
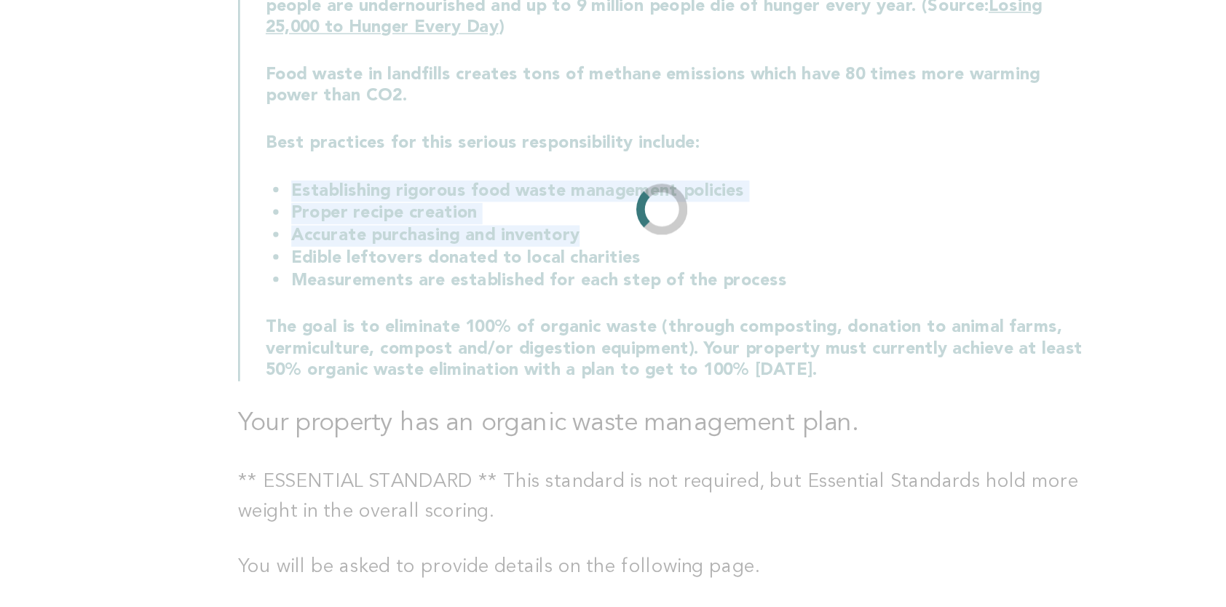
scroll to position [0, 0]
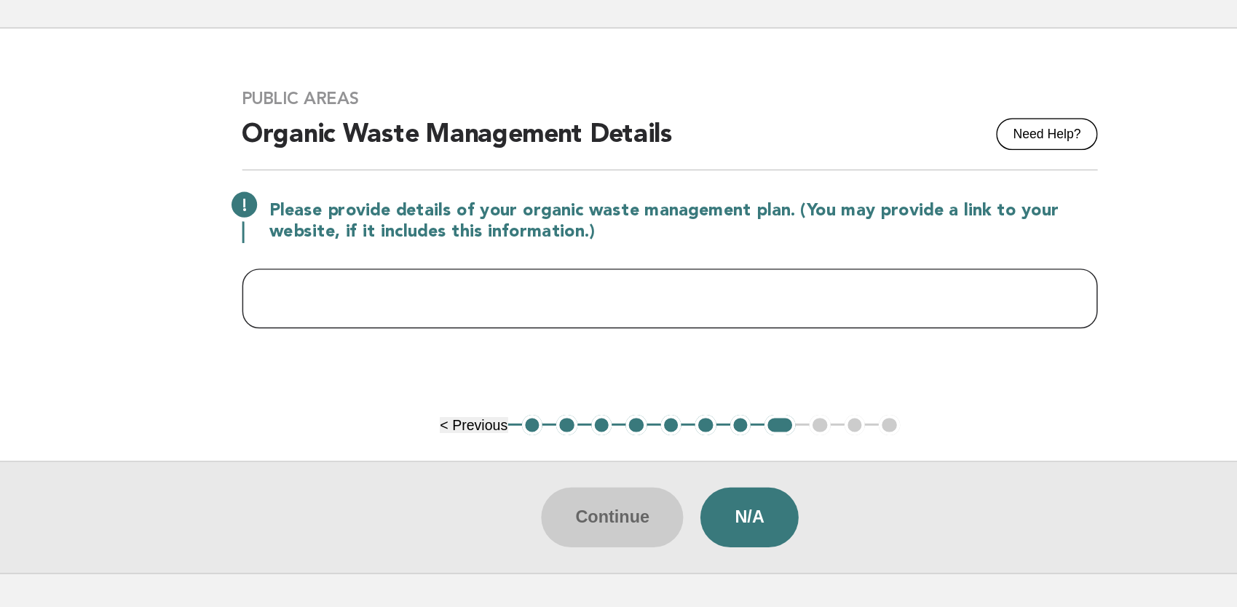
click at [537, 280] on input "text" at bounding box center [619, 292] width 584 height 41
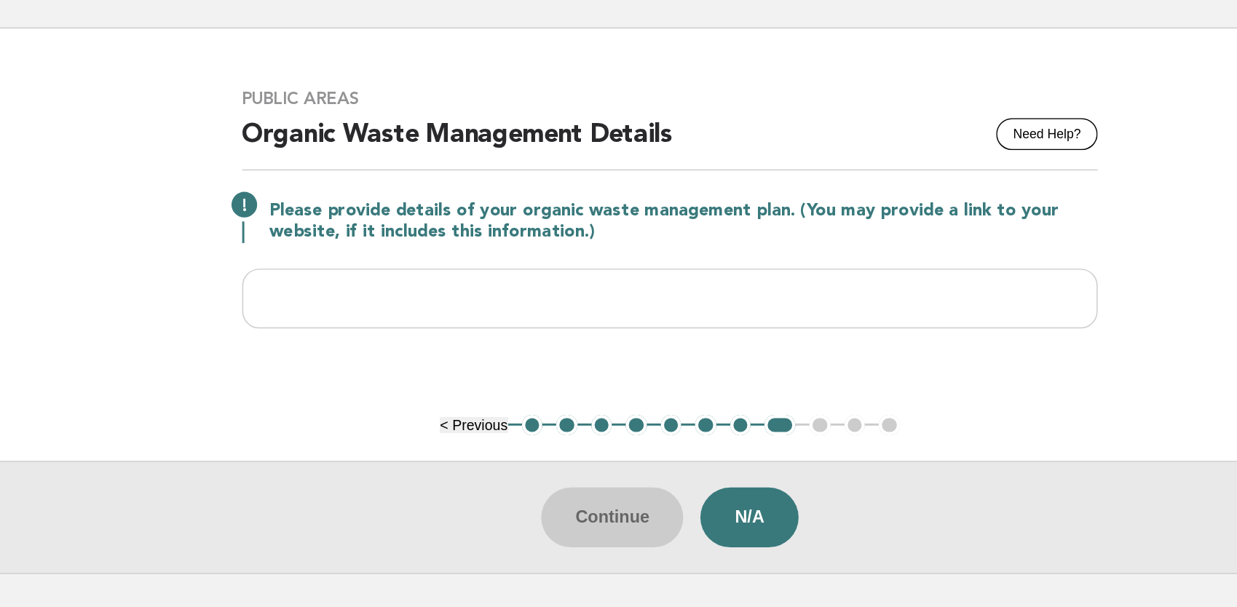
click at [486, 376] on button "< Previous" at bounding box center [485, 378] width 46 height 11
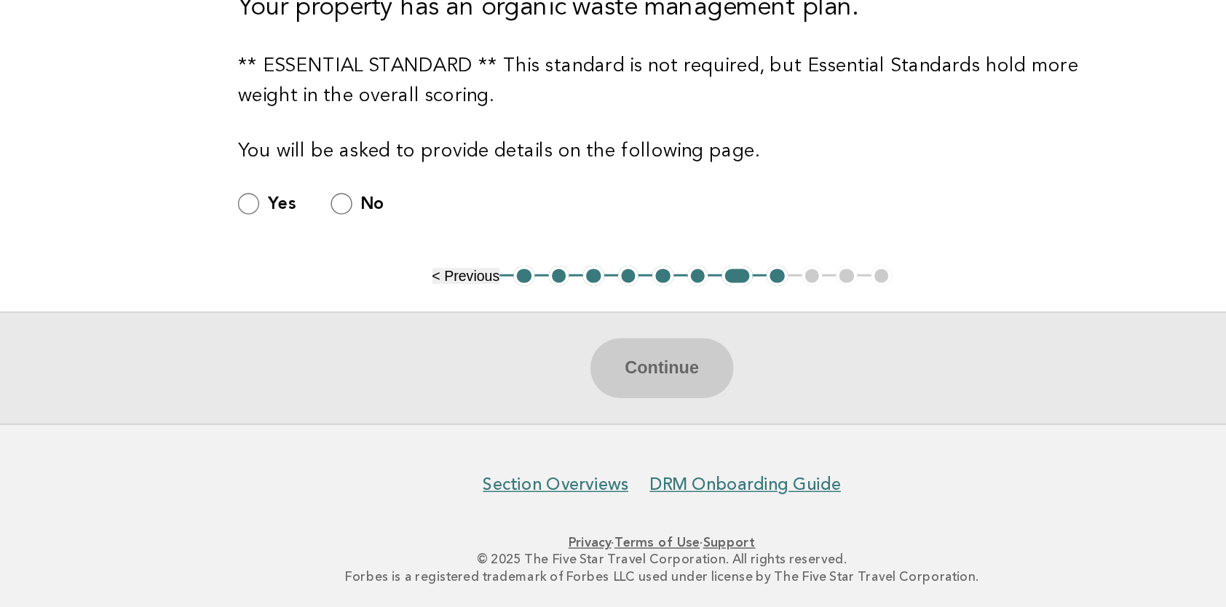
scroll to position [342, 0]
click at [344, 338] on label "Yes" at bounding box center [354, 332] width 20 height 17
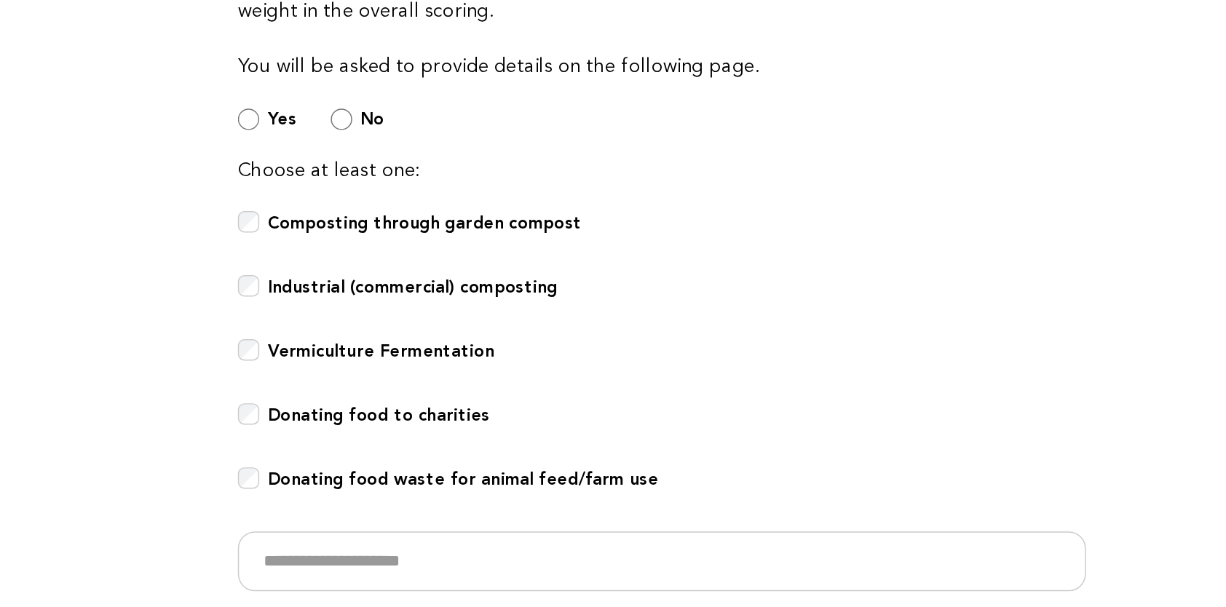
scroll to position [459, 0]
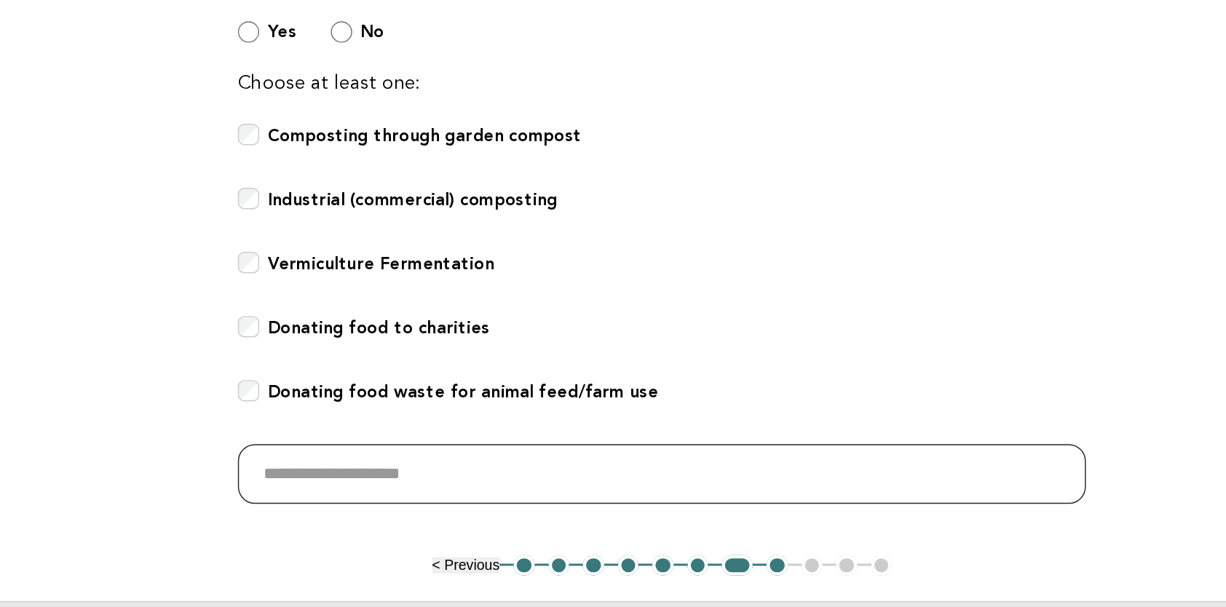
click at [509, 497] on input "text" at bounding box center [613, 516] width 578 height 41
click at [451, 514] on input "text" at bounding box center [613, 516] width 578 height 41
type input "*"
paste input "**********"
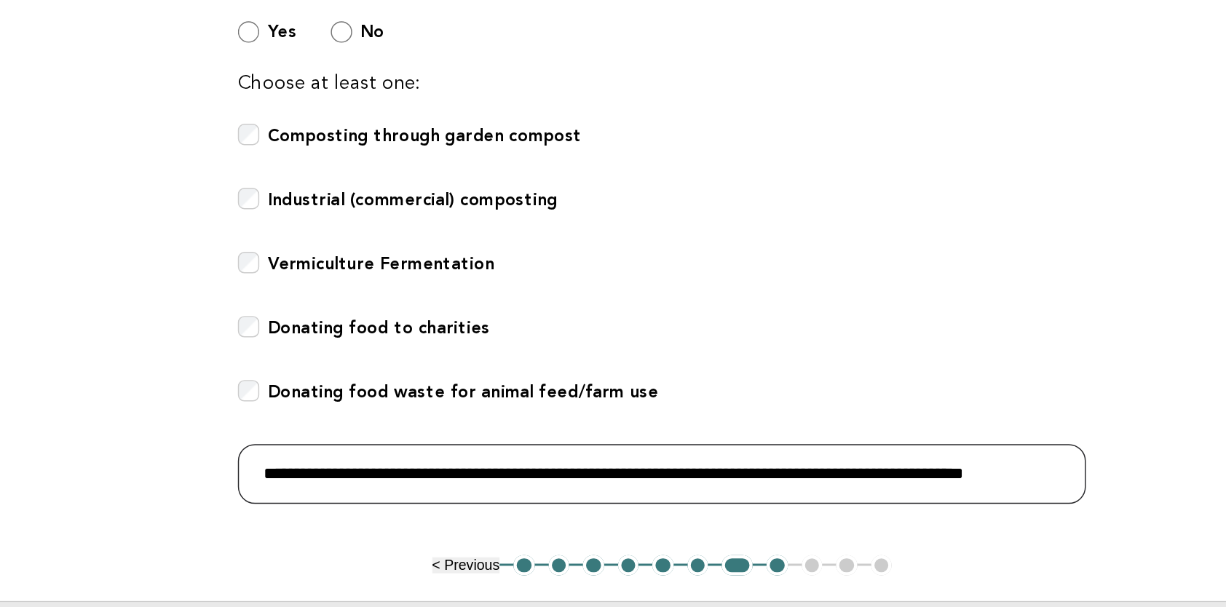
scroll to position [0, 46]
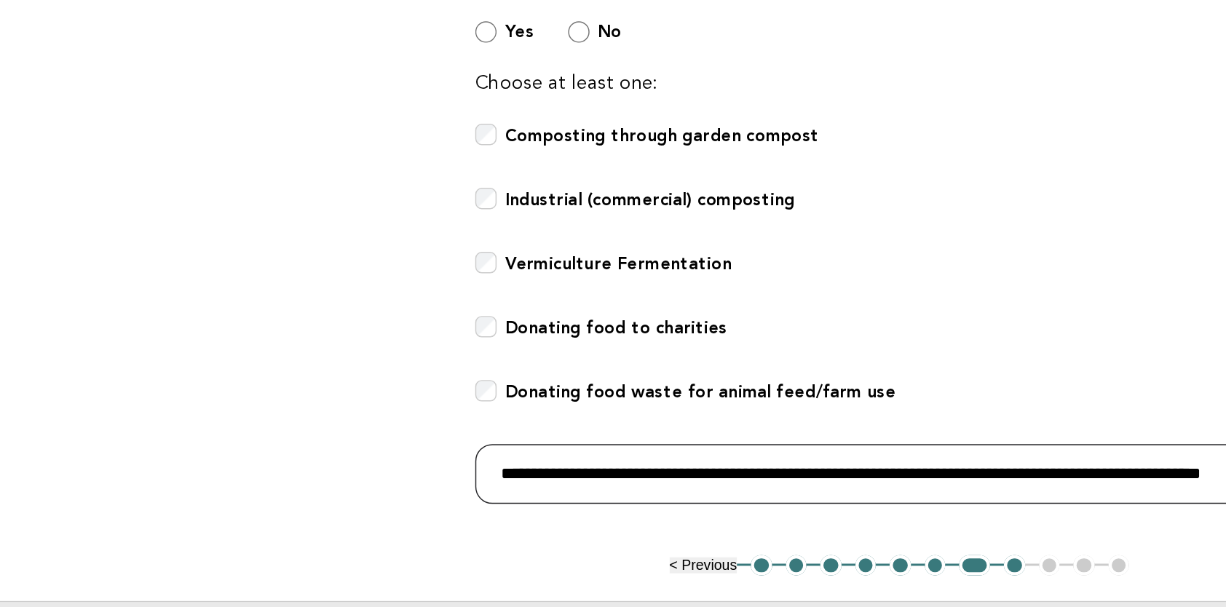
click at [377, 513] on input "**********" at bounding box center [616, 516] width 584 height 41
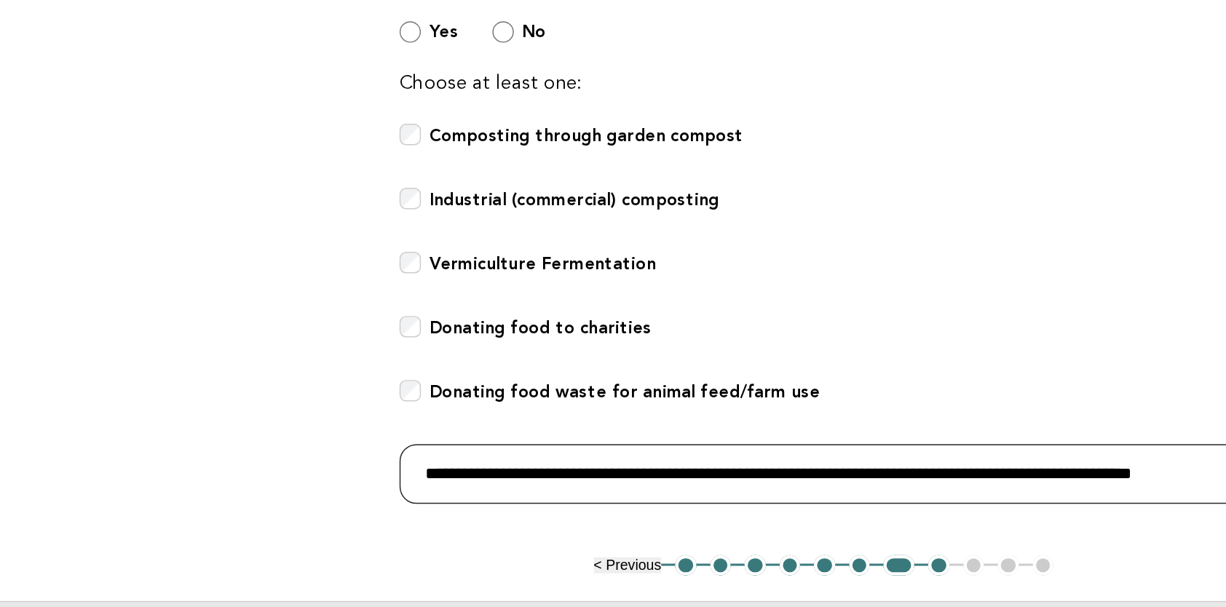
scroll to position [0, 50]
click at [806, 529] on input "**********" at bounding box center [616, 516] width 584 height 41
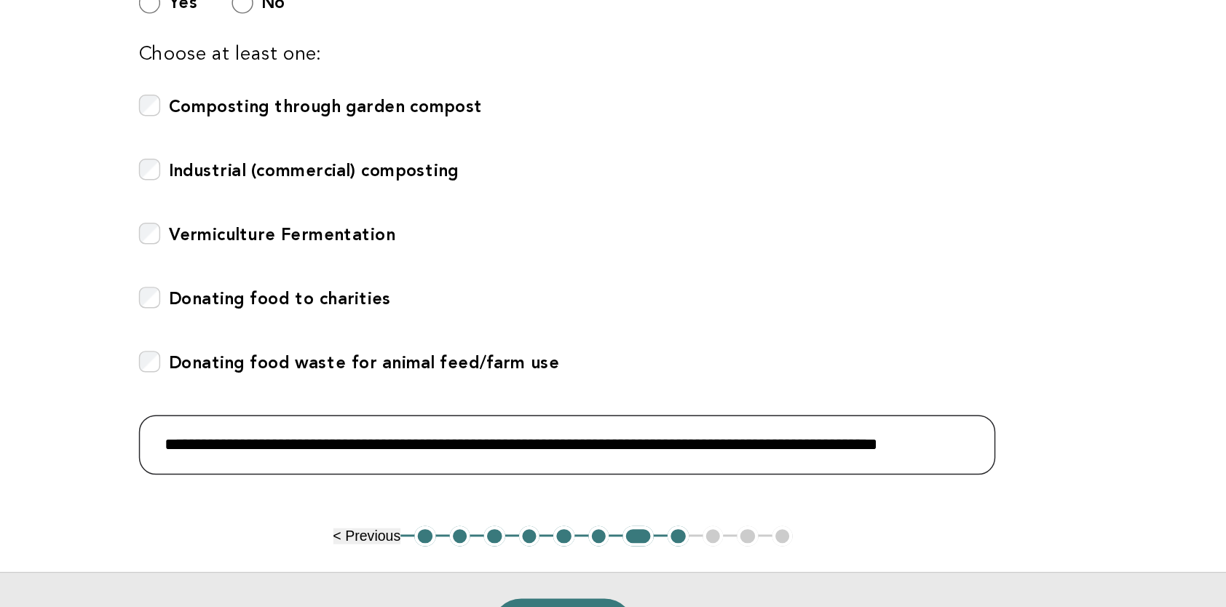
scroll to position [502, 0]
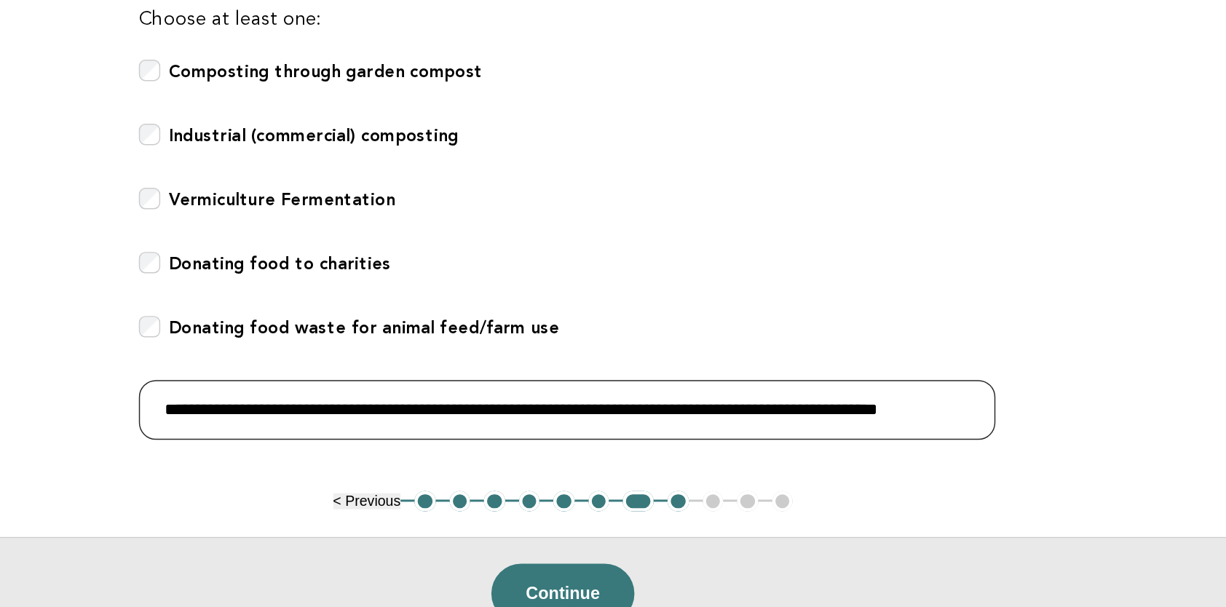
type input "**********"
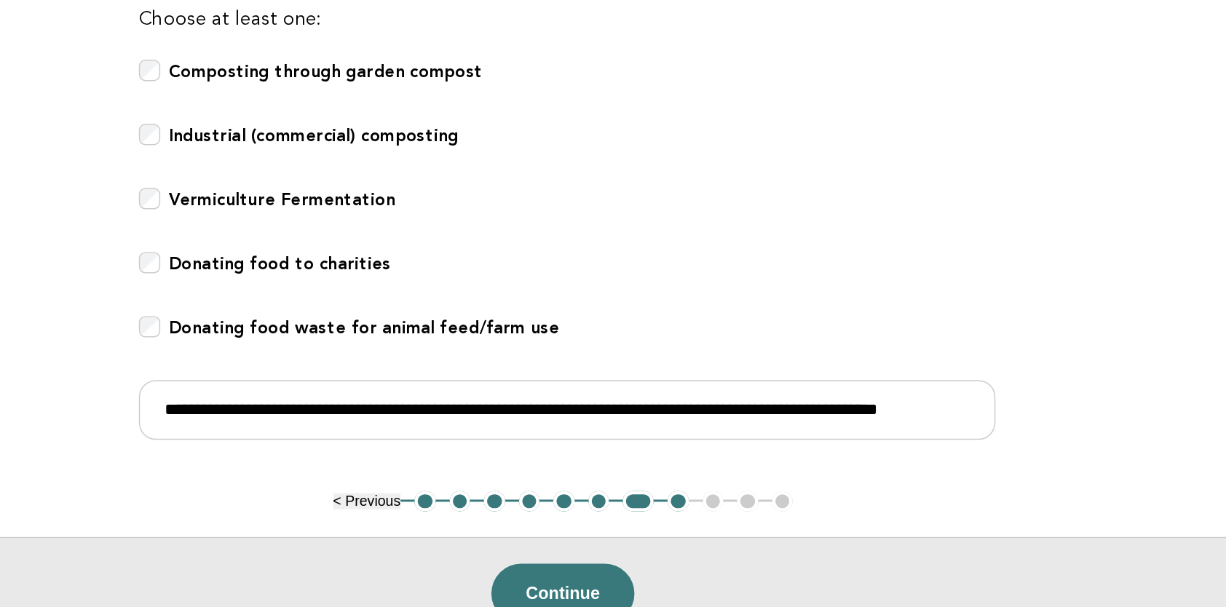
click at [357, 535] on main "Public Areas Need Help? Organic Waste Management There are many things to consi…" at bounding box center [613, 120] width 1226 height 1030
click at [626, 591] on button "Continue" at bounding box center [612, 597] width 97 height 41
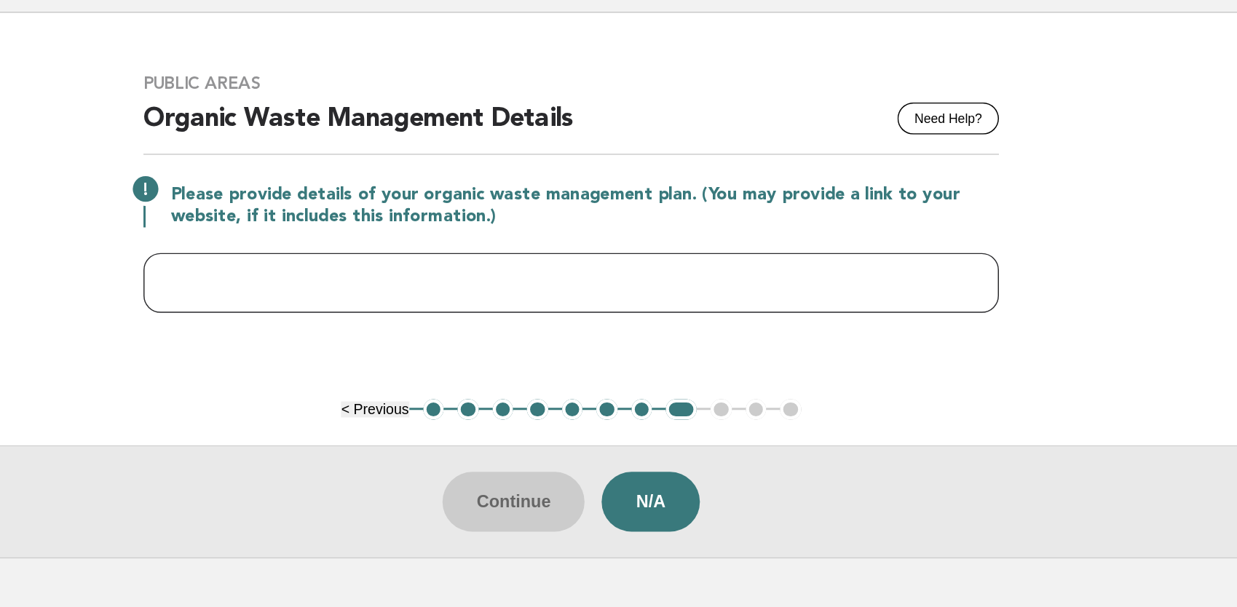
click at [722, 288] on input "text" at bounding box center [619, 292] width 584 height 41
paste input "**********"
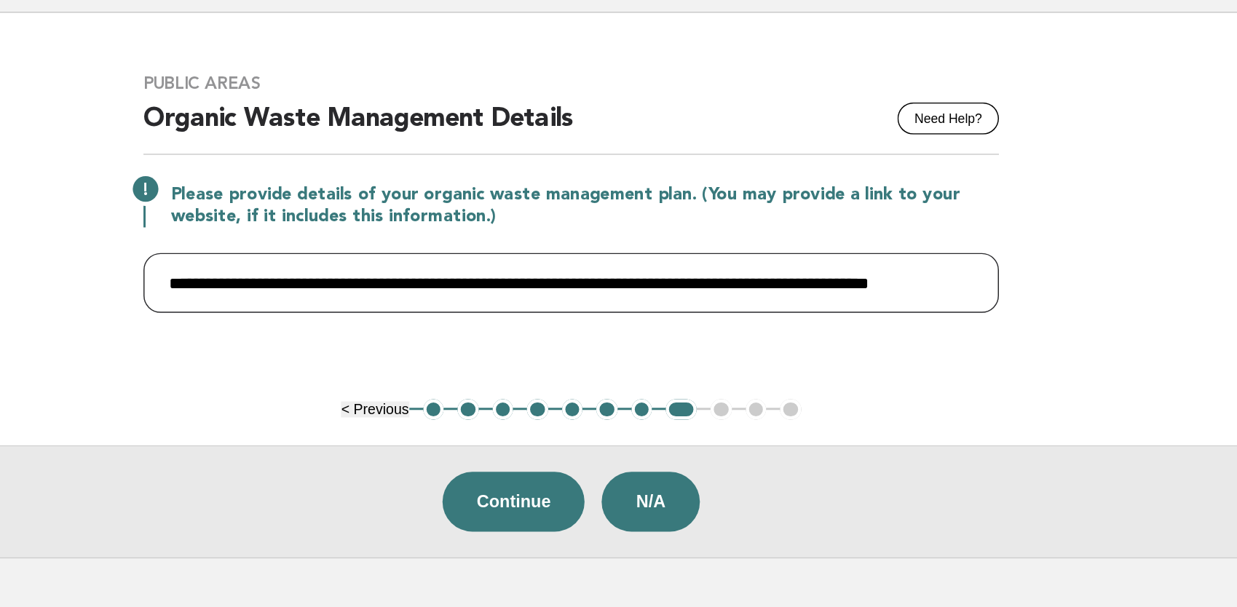
scroll to position [0, 46]
click at [591, 290] on input "**********" at bounding box center [619, 292] width 584 height 41
click at [708, 288] on input "**********" at bounding box center [619, 292] width 584 height 41
type input "**********"
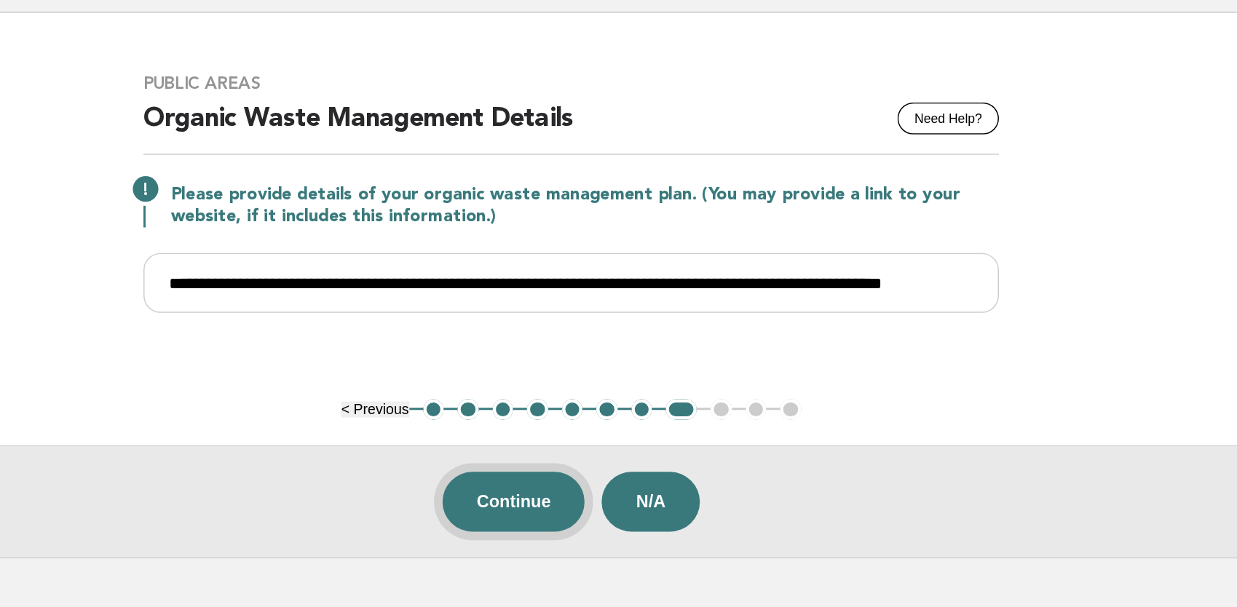
click at [593, 443] on button "Continue" at bounding box center [579, 441] width 97 height 41
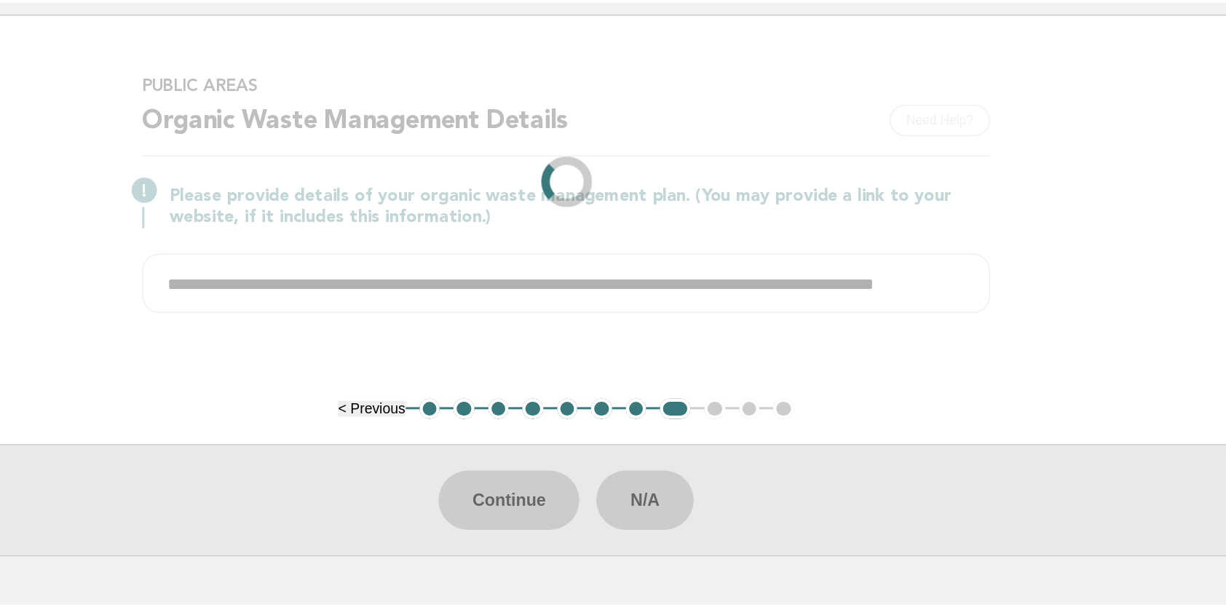
scroll to position [0, 0]
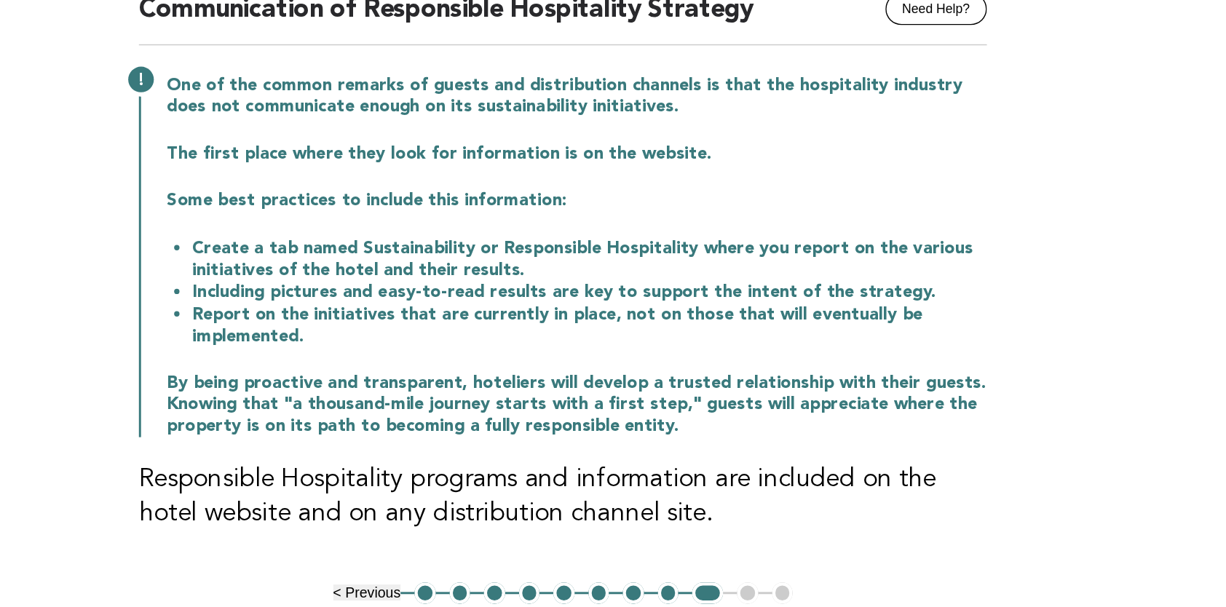
click at [971, 527] on main "Public Areas Need Help? Communication of Responsible Hospitality Strategy One o…" at bounding box center [613, 382] width 1226 height 548
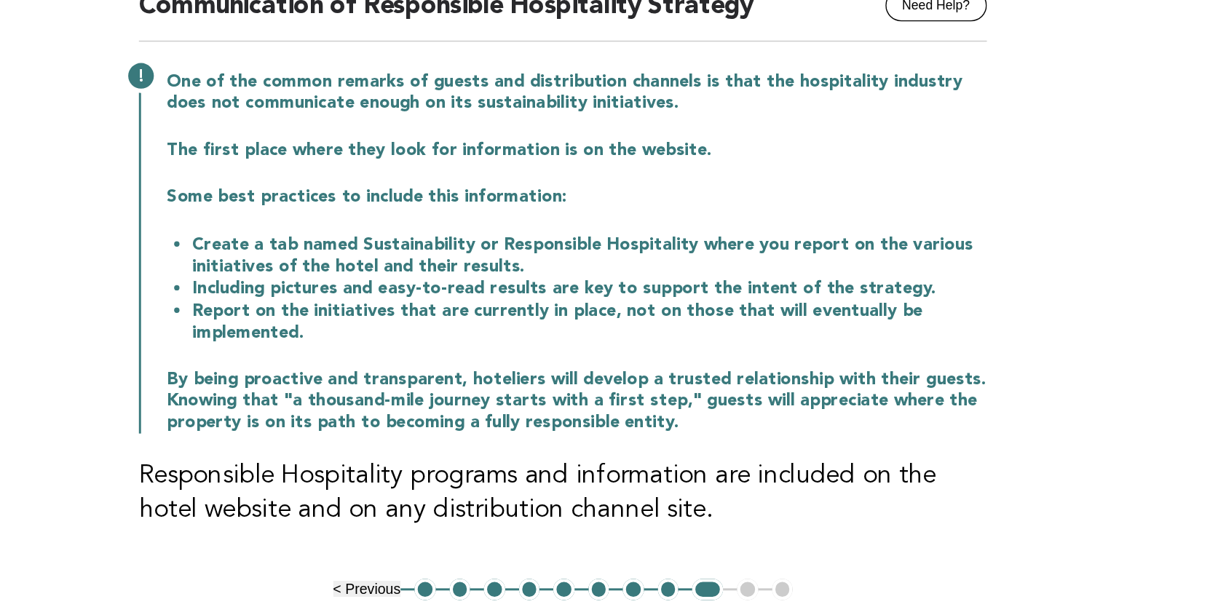
click at [968, 534] on main "Public Areas Need Help? Communication of Responsible Hospitality Strategy One o…" at bounding box center [613, 382] width 1226 height 548
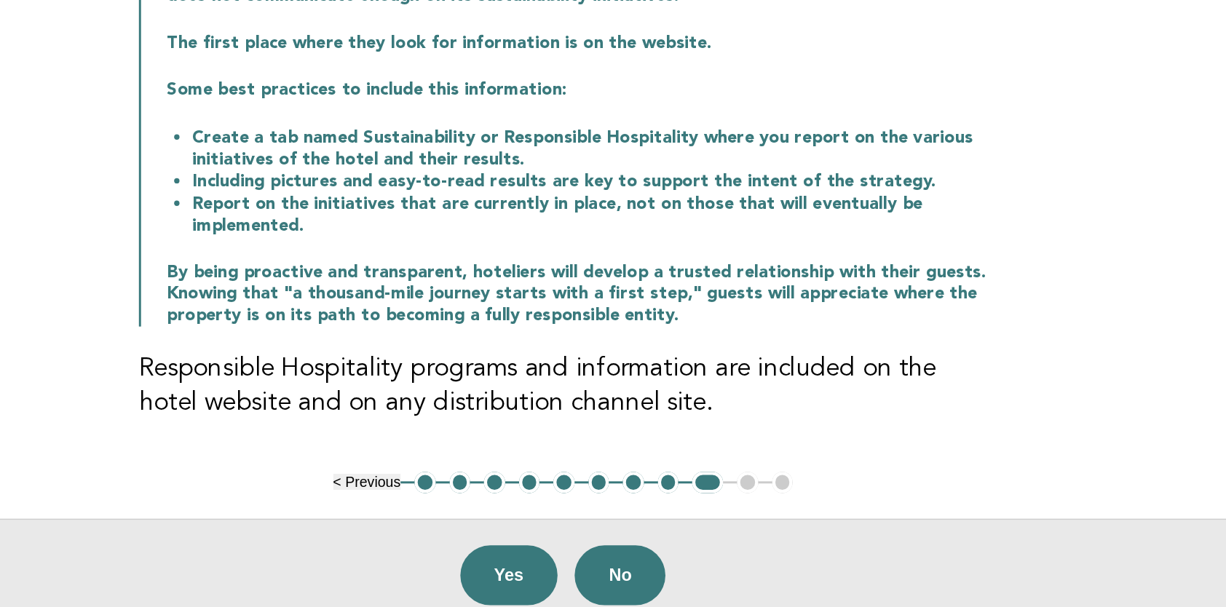
scroll to position [38, 0]
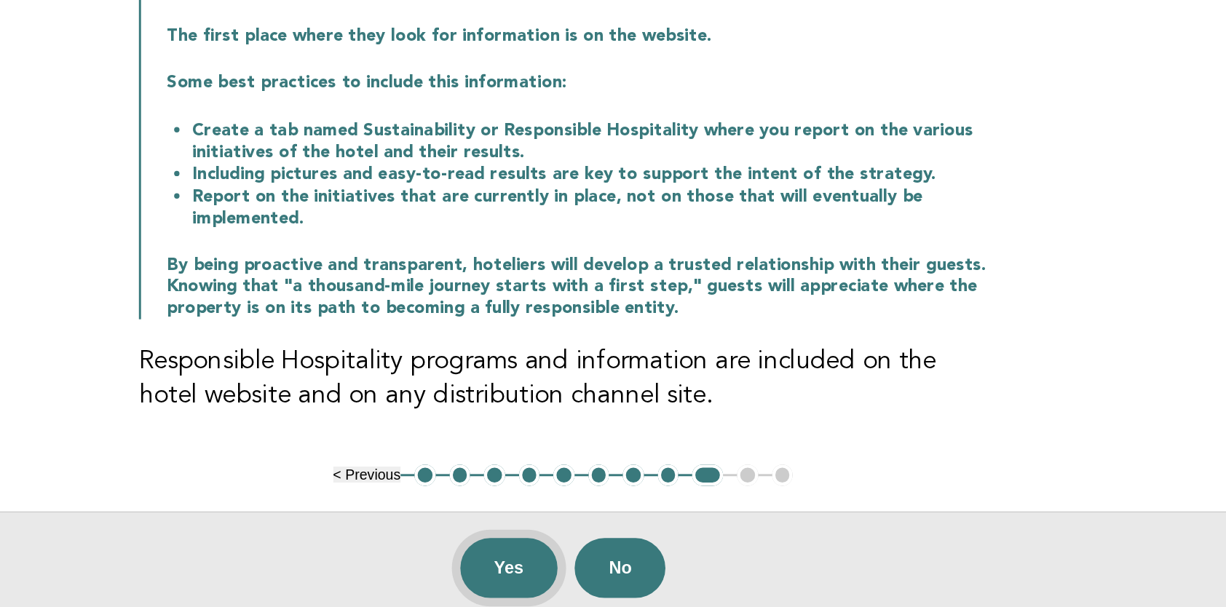
click at [577, 564] on button "Yes" at bounding box center [576, 580] width 67 height 41
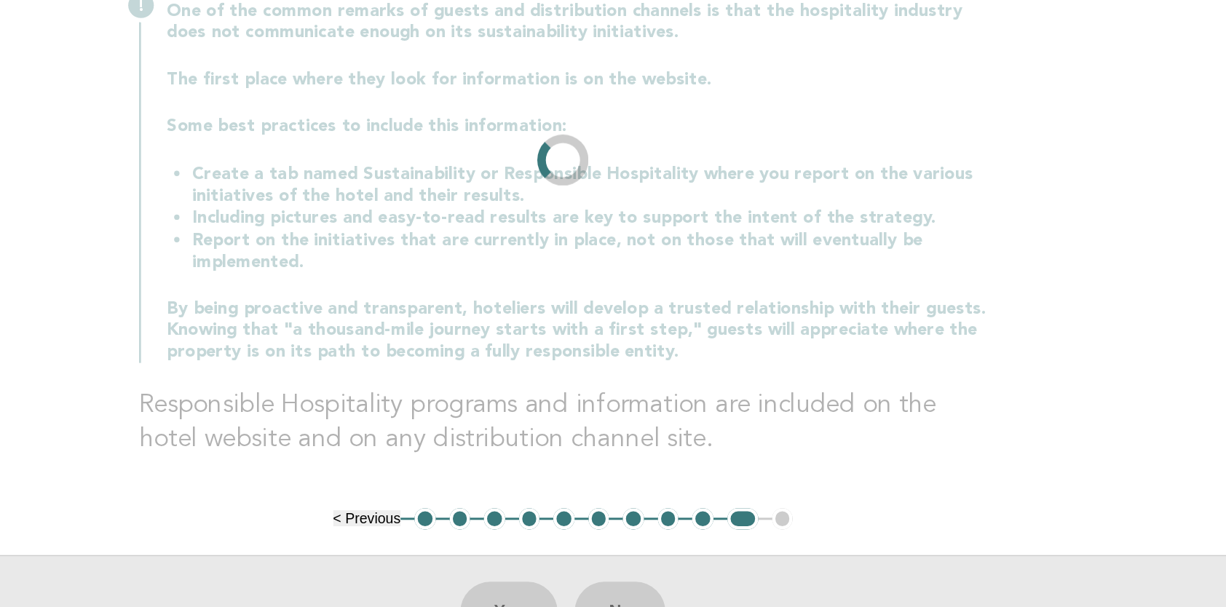
scroll to position [0, 0]
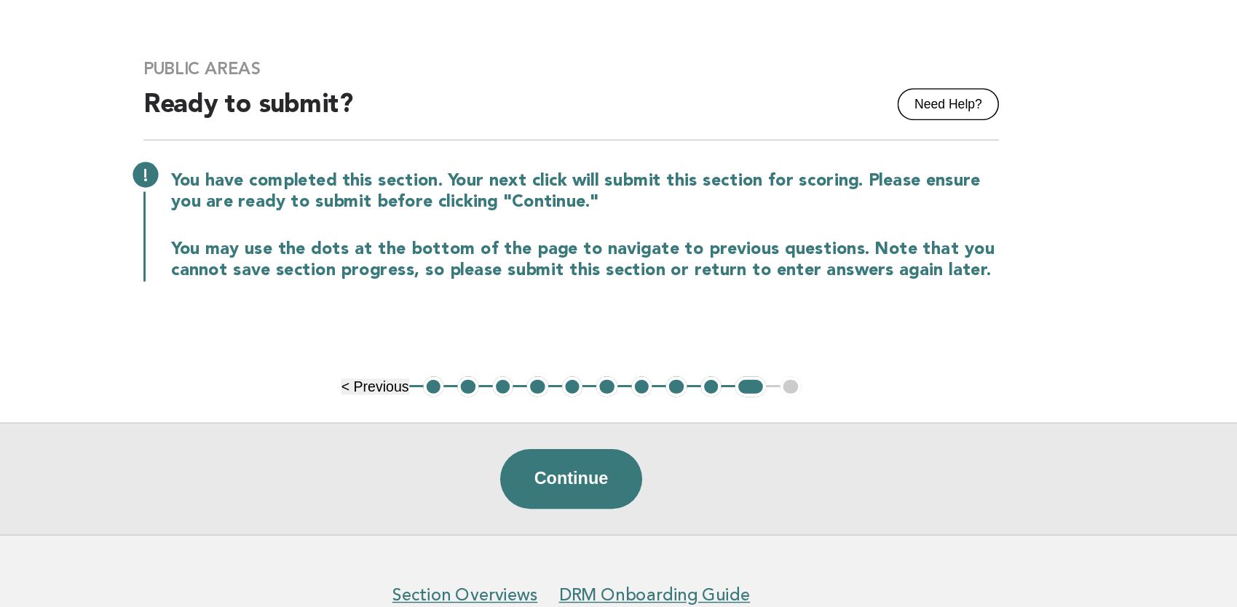
click at [467, 383] on button "< Previous" at bounding box center [485, 378] width 46 height 11
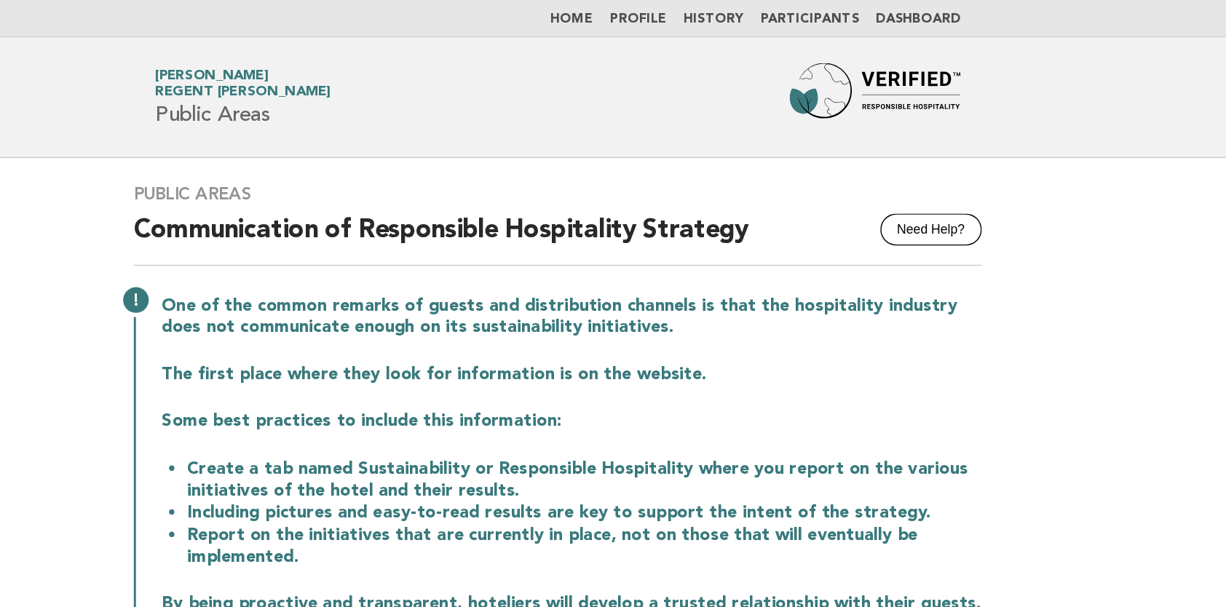
click at [637, 10] on link "Home" at bounding box center [622, 13] width 29 height 9
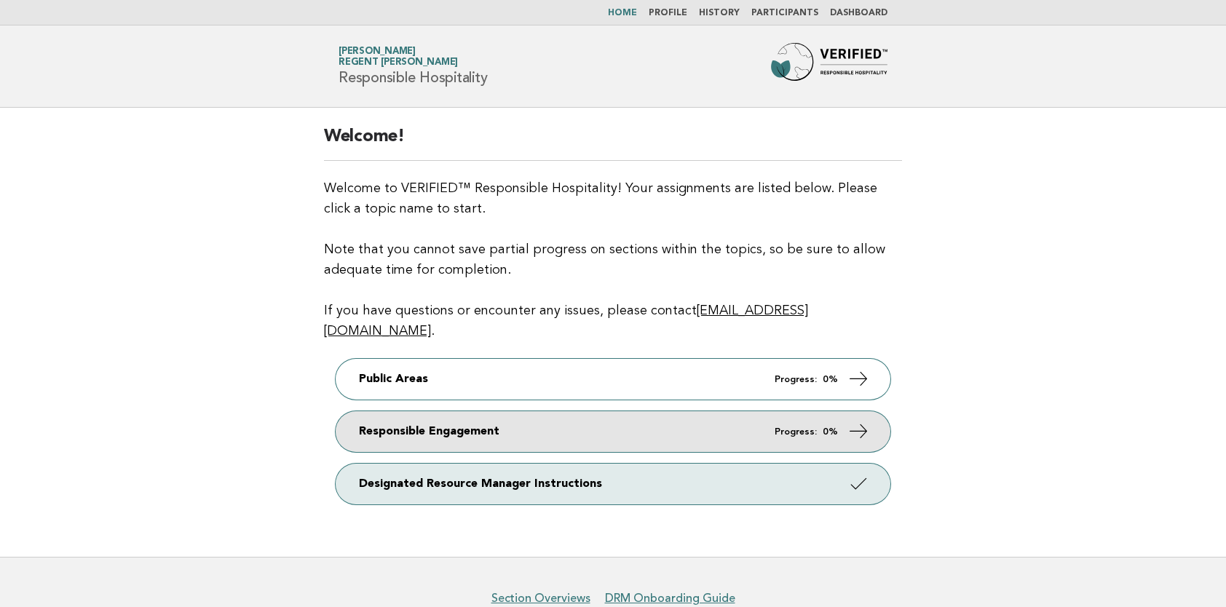
click at [508, 418] on link "Responsible Engagement Progress: 0%" at bounding box center [613, 431] width 555 height 41
click at [821, 411] on link "Responsible Engagement Progress: 0%" at bounding box center [613, 431] width 555 height 41
click at [749, 417] on link "Responsible Engagement Progress: 0%" at bounding box center [613, 431] width 555 height 41
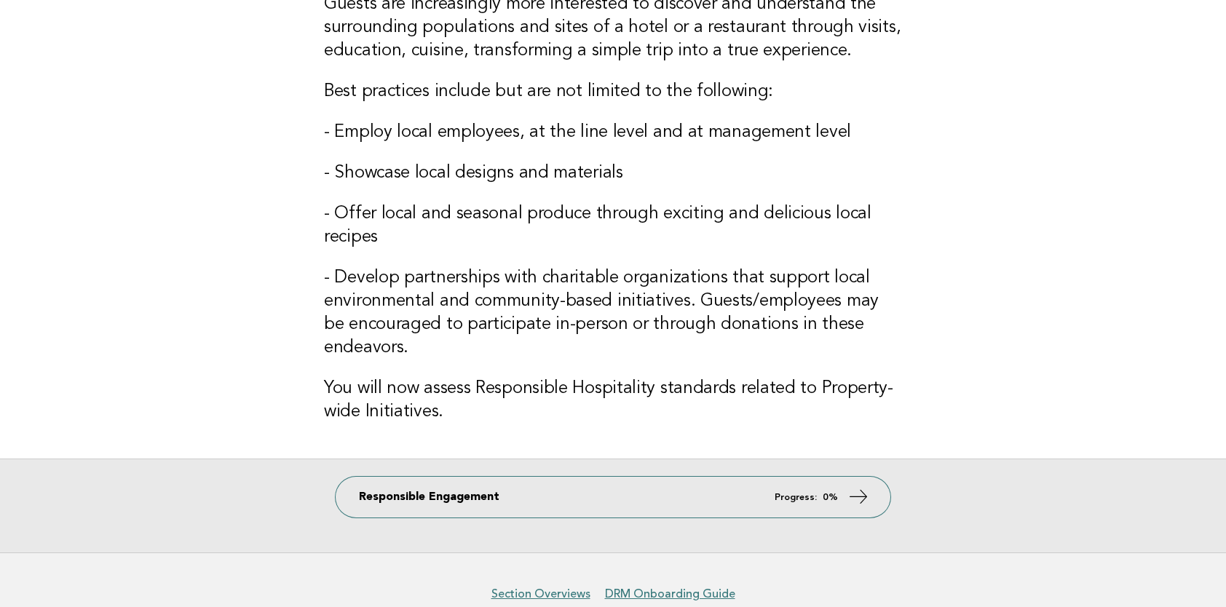
scroll to position [221, 0]
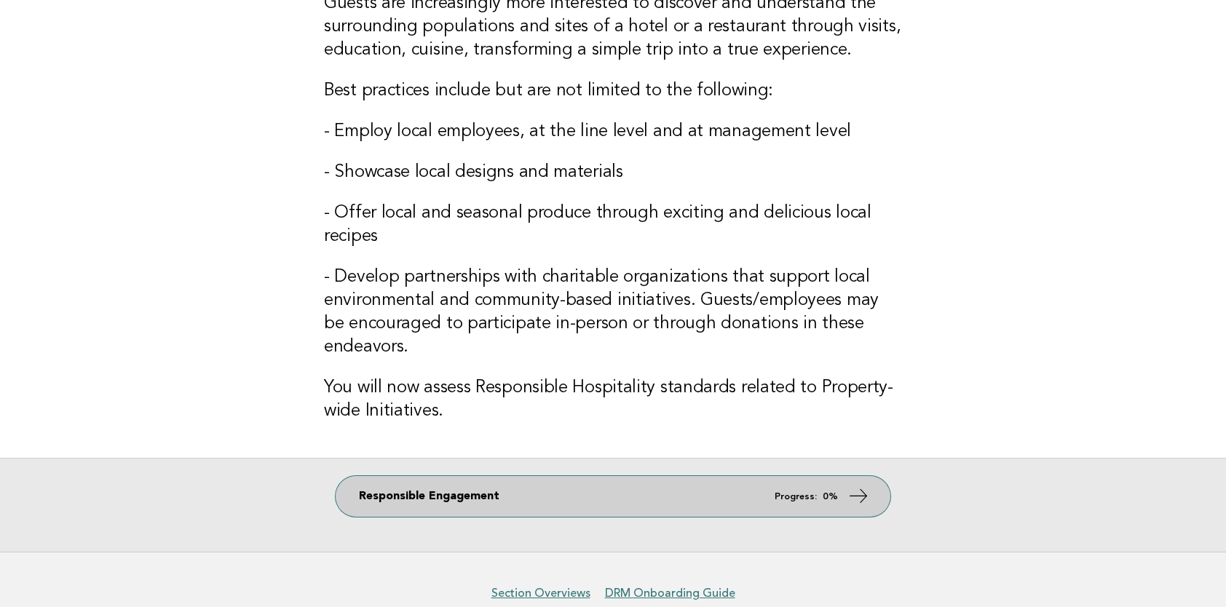
click at [774, 505] on link "Responsible Engagement Progress: 0%" at bounding box center [613, 496] width 555 height 41
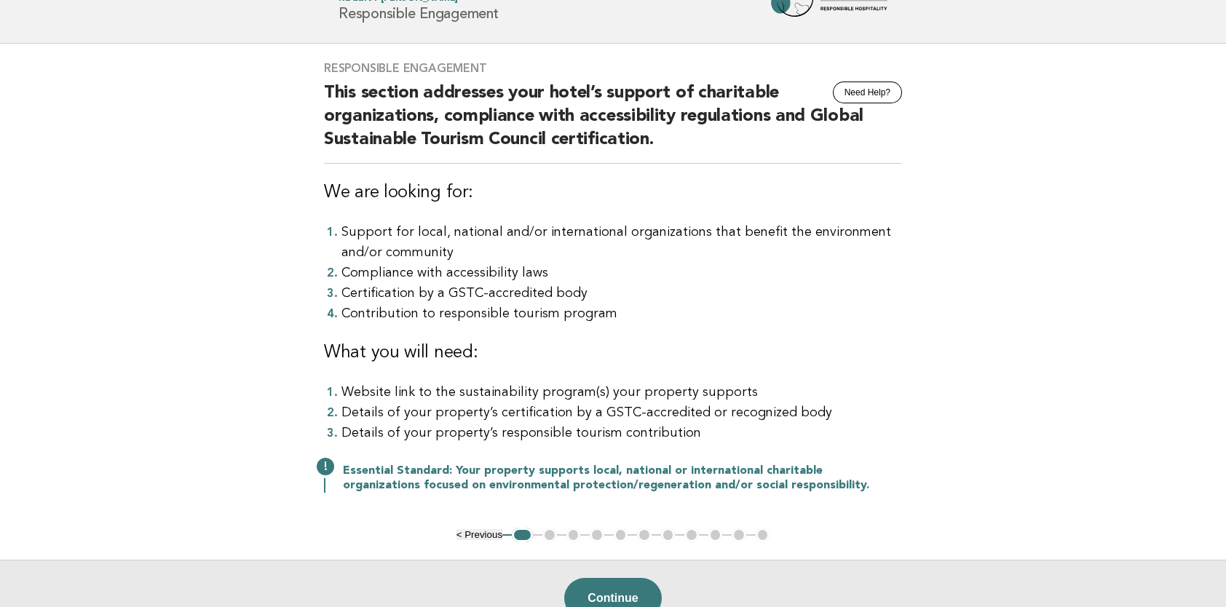
scroll to position [64, 0]
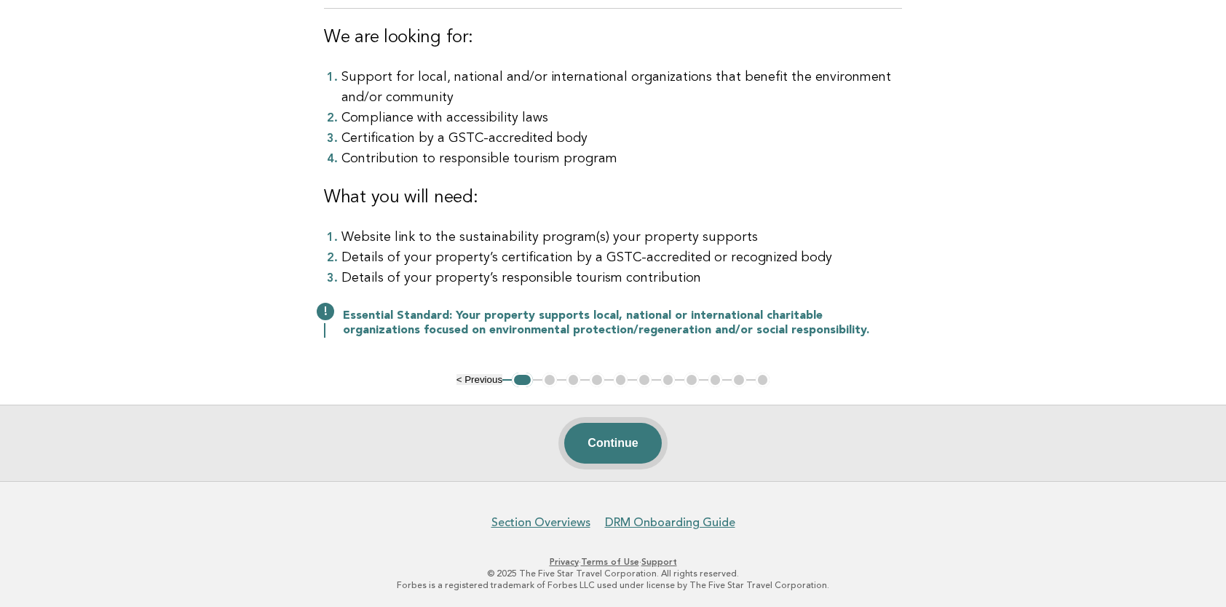
click at [606, 425] on button "Continue" at bounding box center [612, 443] width 97 height 41
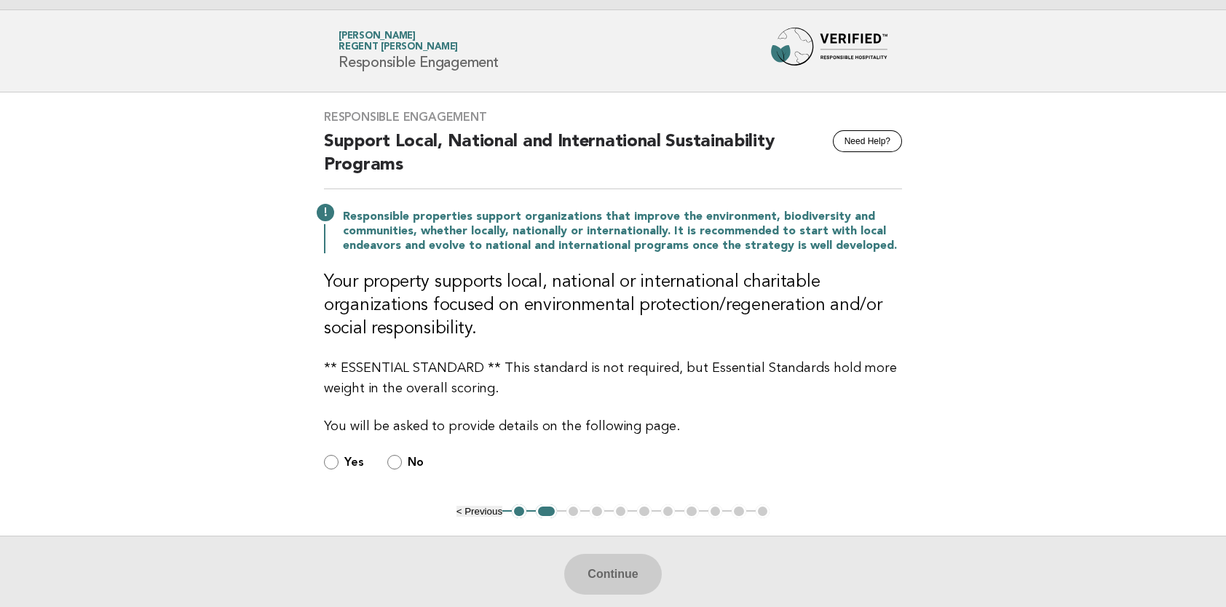
scroll to position [0, 0]
